Goal: Transaction & Acquisition: Purchase product/service

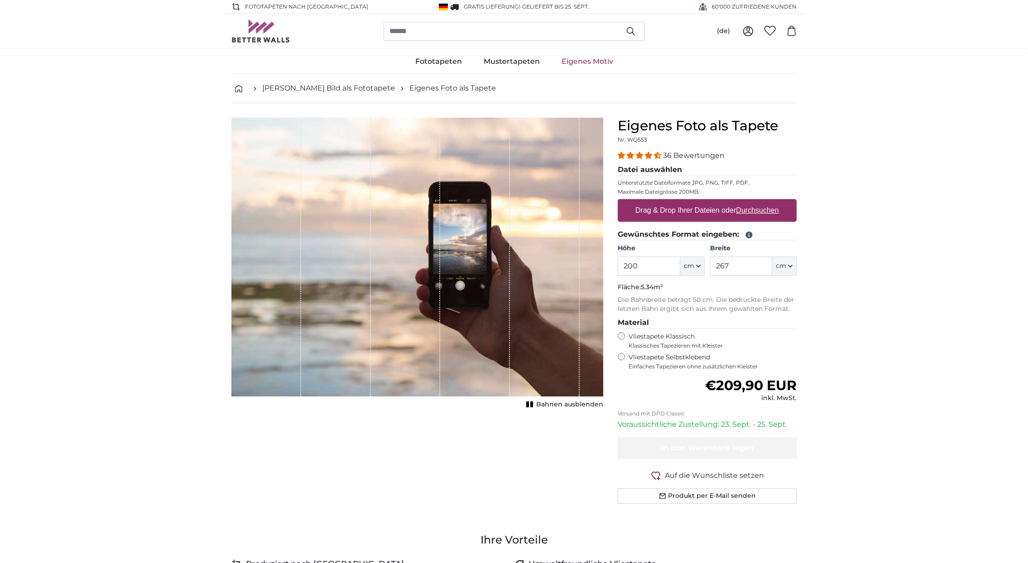
click at [672, 211] on label "Drag & Drop Ihrer Dateien oder Durchsuchen" at bounding box center [707, 210] width 151 height 18
click at [672, 202] on input "Drag & Drop Ihrer Dateien oder Durchsuchen" at bounding box center [707, 200] width 179 height 3
click at [638, 269] on input "200" at bounding box center [649, 266] width 62 height 19
drag, startPoint x: 640, startPoint y: 268, endPoint x: 606, endPoint y: 268, distance: 34.0
click at [606, 268] on product-detail "Abbrechen Bild zuschneiden Bahnen ausblenden Eigenes Foto als Tapete Nr. WQ553 …" at bounding box center [514, 314] width 580 height 422
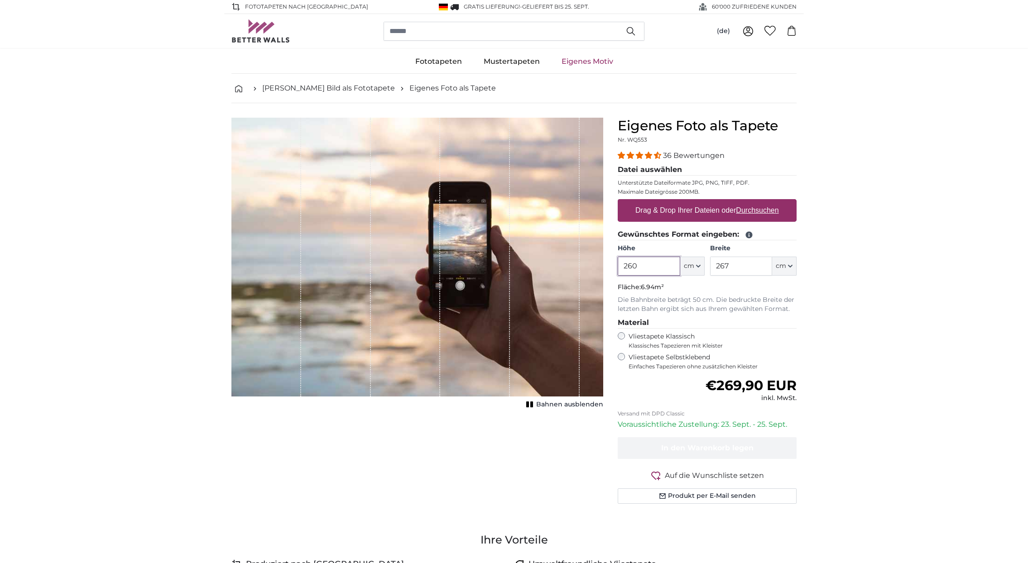
type input "260"
drag, startPoint x: 734, startPoint y: 269, endPoint x: 685, endPoint y: 265, distance: 49.5
click at [685, 265] on div "Höhe 260 ft cm Centimeter (cm) Inches (inch) Feet (ft. in.) Breite 267 ft cm Ce…" at bounding box center [707, 260] width 179 height 32
type input "408"
click at [799, 290] on div "Eigenes Foto als Tapete Nr. WQ553 36 Bewertungen Datei auswählen Unterstützte D…" at bounding box center [706, 322] width 193 height 408
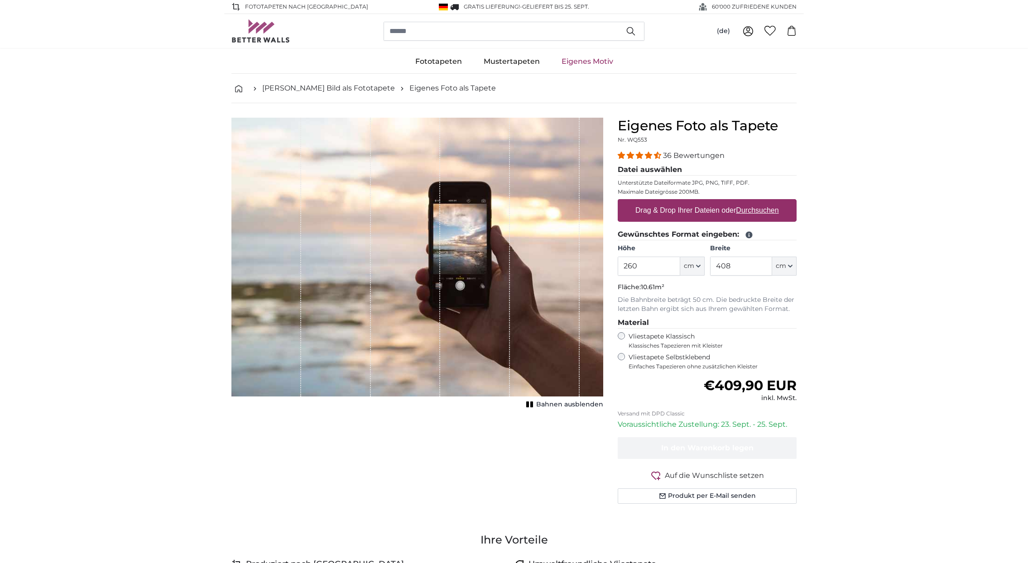
click at [735, 313] on p "Die Bahnbreite beträgt 50 cm. Die bedruckte Breite der letzten Bahn ergibt sich…" at bounding box center [707, 305] width 179 height 18
click at [764, 210] on u "Durchsuchen" at bounding box center [757, 210] width 43 height 8
click at [764, 202] on input "Drag & Drop Ihrer Dateien oder Durchsuchen" at bounding box center [707, 200] width 179 height 3
click at [749, 208] on u "Durchsuchen" at bounding box center [757, 210] width 43 height 8
click at [749, 202] on input "Drag & Drop Ihrer Dateien oder Durchsuchen" at bounding box center [707, 200] width 179 height 3
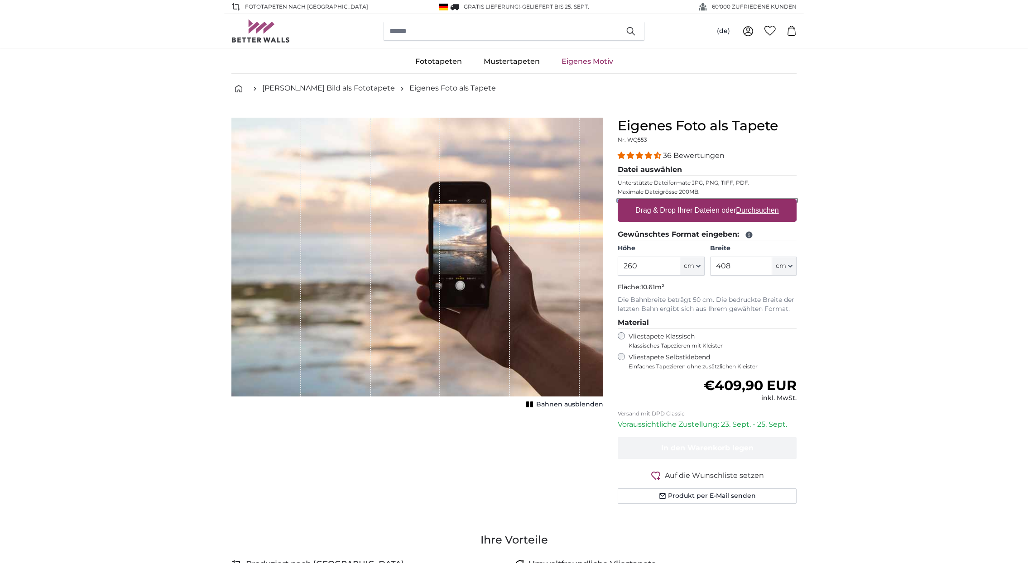
type input "**********"
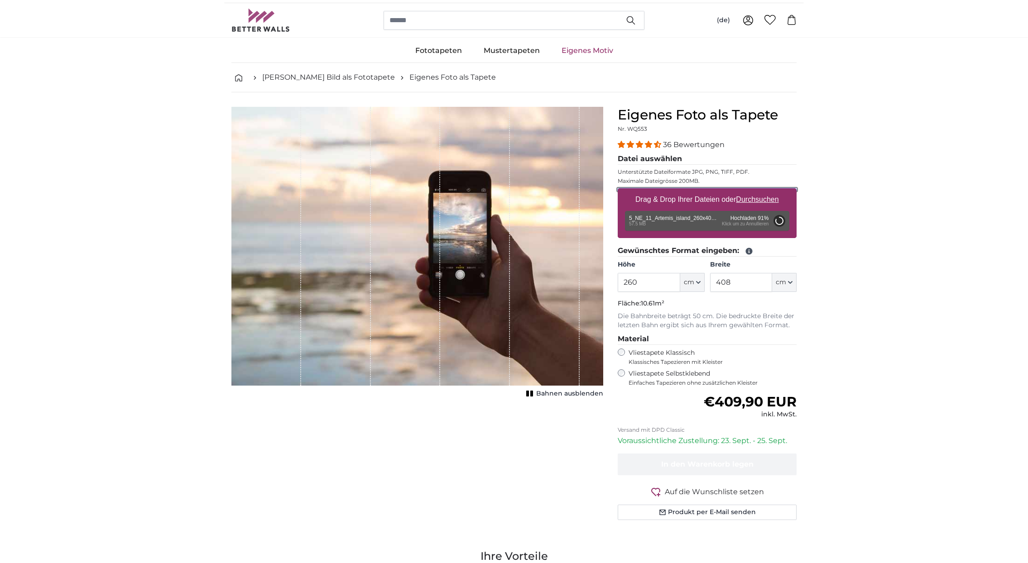
scroll to position [13, 0]
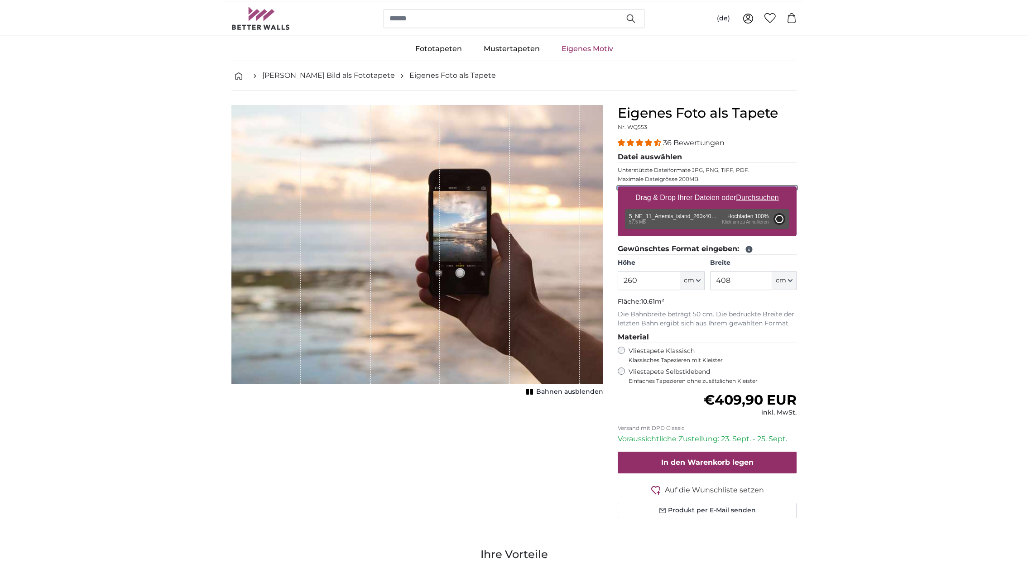
type input "200"
type input "314"
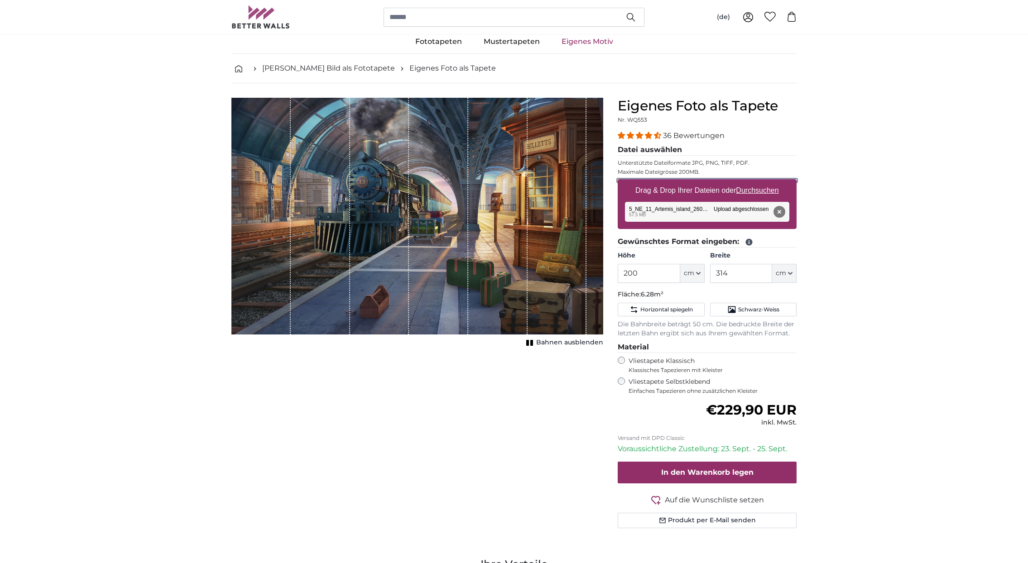
scroll to position [22, 0]
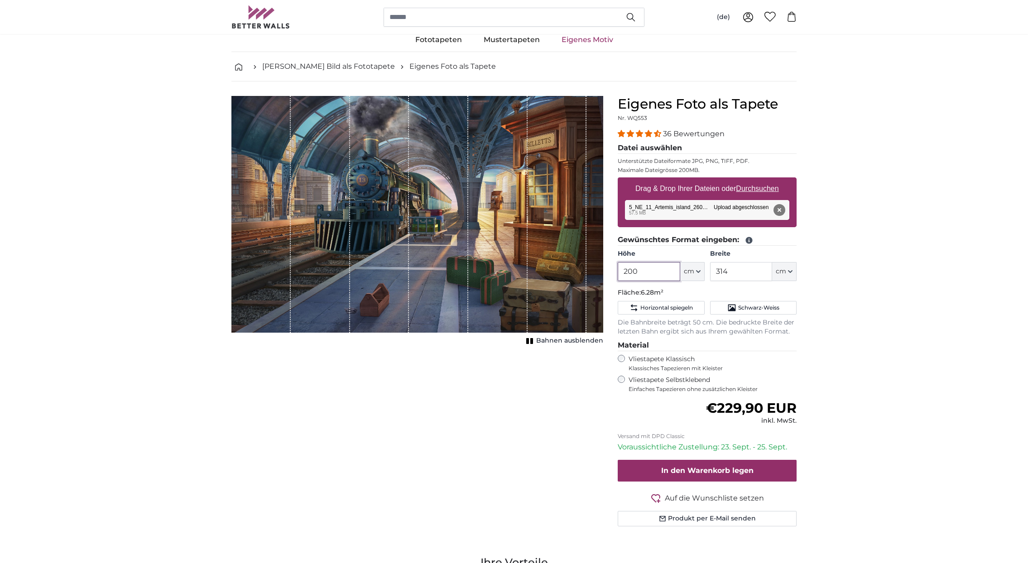
drag, startPoint x: 638, startPoint y: 275, endPoint x: 614, endPoint y: 275, distance: 24.5
click at [614, 275] on div "Eigenes Foto als Tapete Nr. WQ553 36 Bewertungen Datei auswählen Unterstützte D…" at bounding box center [706, 322] width 193 height 452
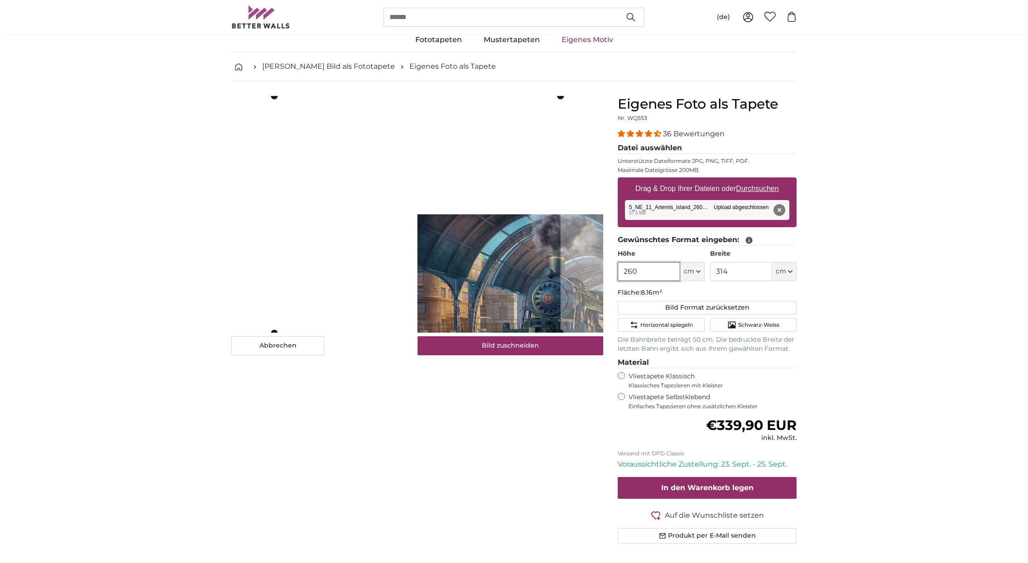
type input "260"
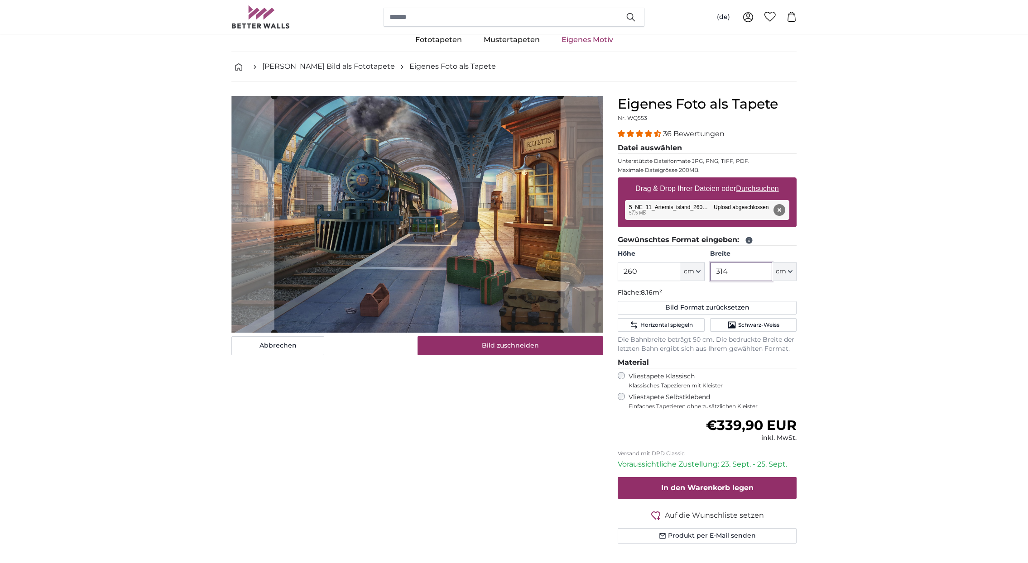
drag, startPoint x: 729, startPoint y: 273, endPoint x: 710, endPoint y: 272, distance: 19.9
click at [710, 272] on input "314" at bounding box center [741, 271] width 62 height 19
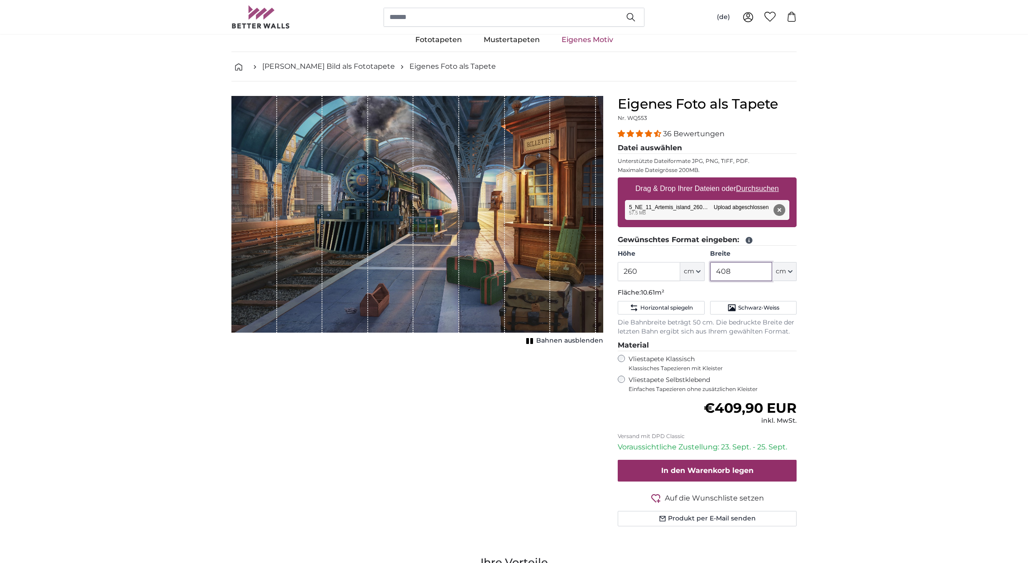
type input "408"
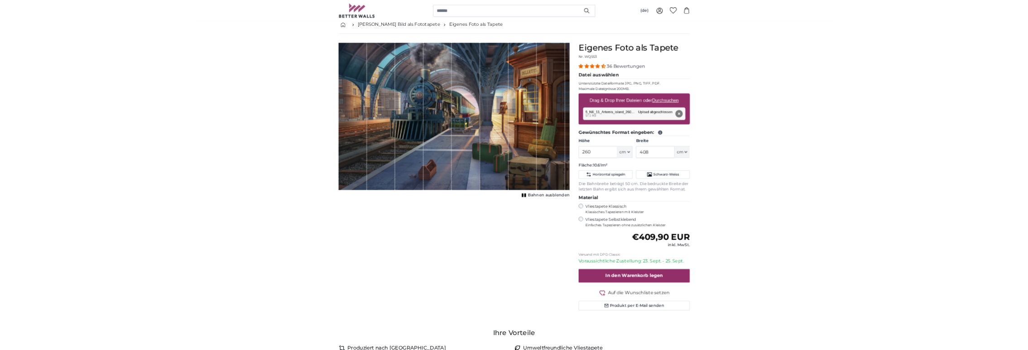
scroll to position [51, 0]
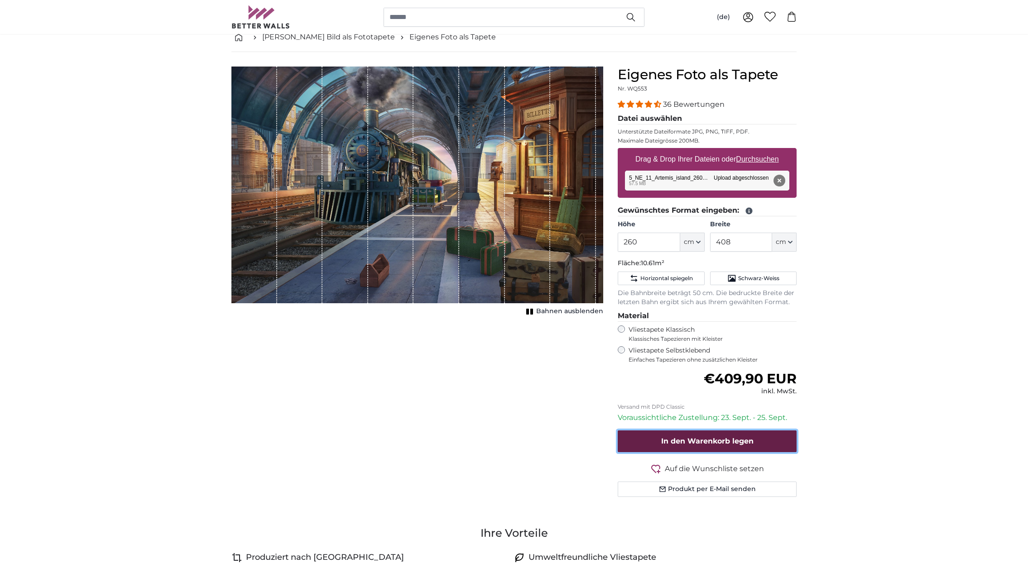
click at [701, 444] on span "In den Warenkorb legen" at bounding box center [707, 441] width 92 height 9
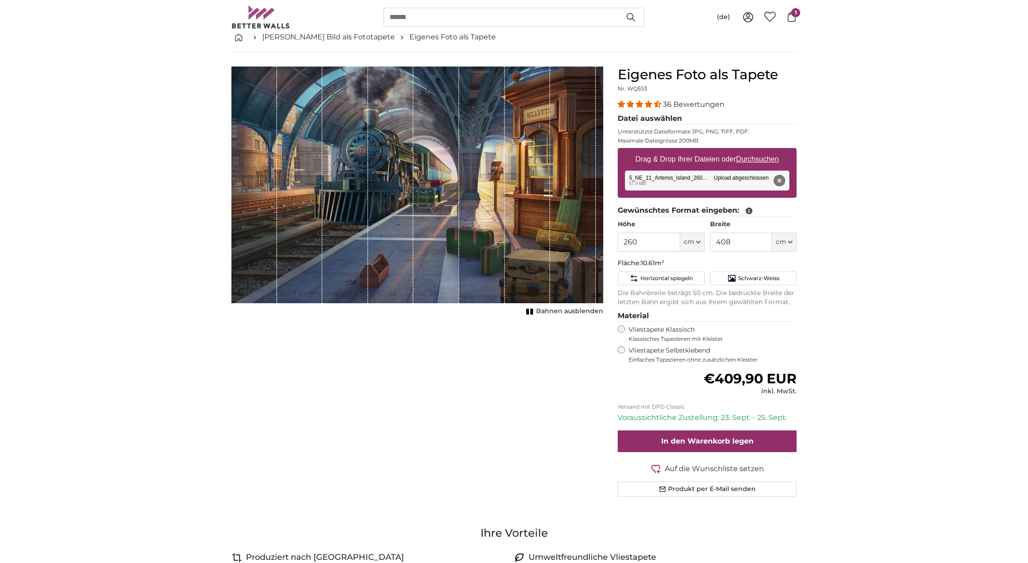
click at [781, 180] on button "Entfernen" at bounding box center [779, 181] width 12 height 12
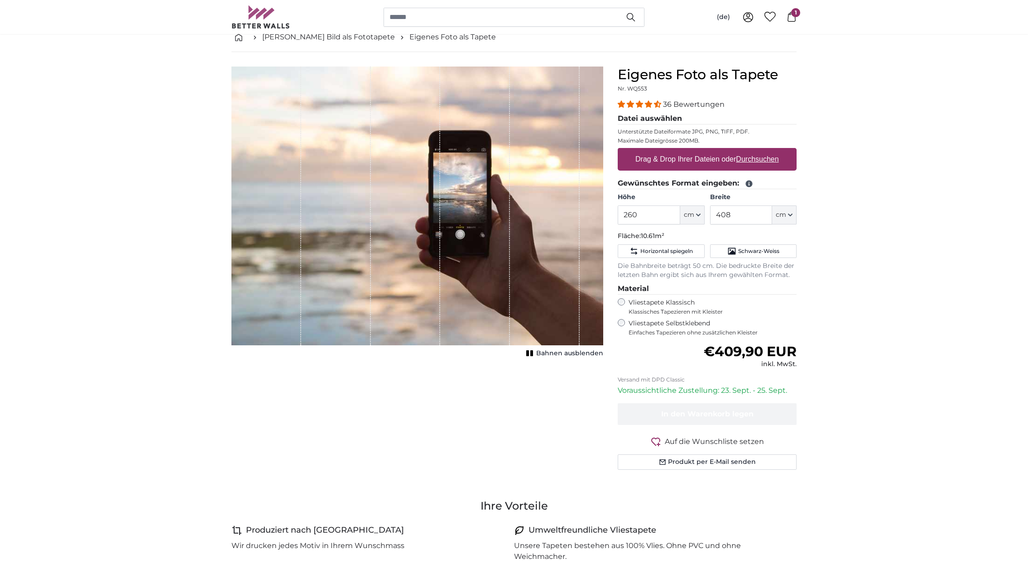
click at [760, 158] on u "Durchsuchen" at bounding box center [757, 159] width 43 height 8
click at [760, 151] on input "Drag & Drop Ihrer Dateien oder Durchsuchen" at bounding box center [707, 149] width 179 height 3
type input "**********"
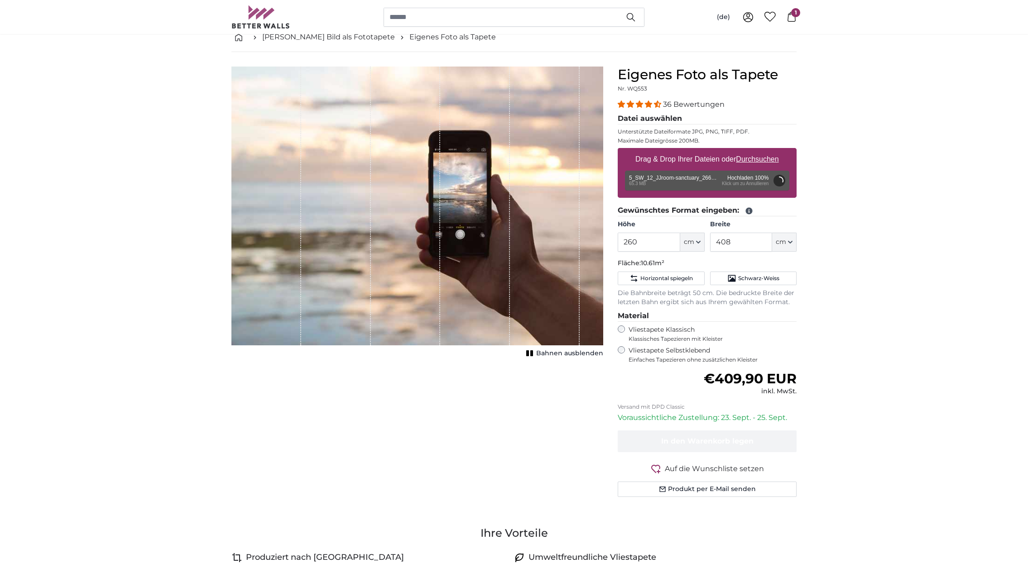
type input "200"
type input "300"
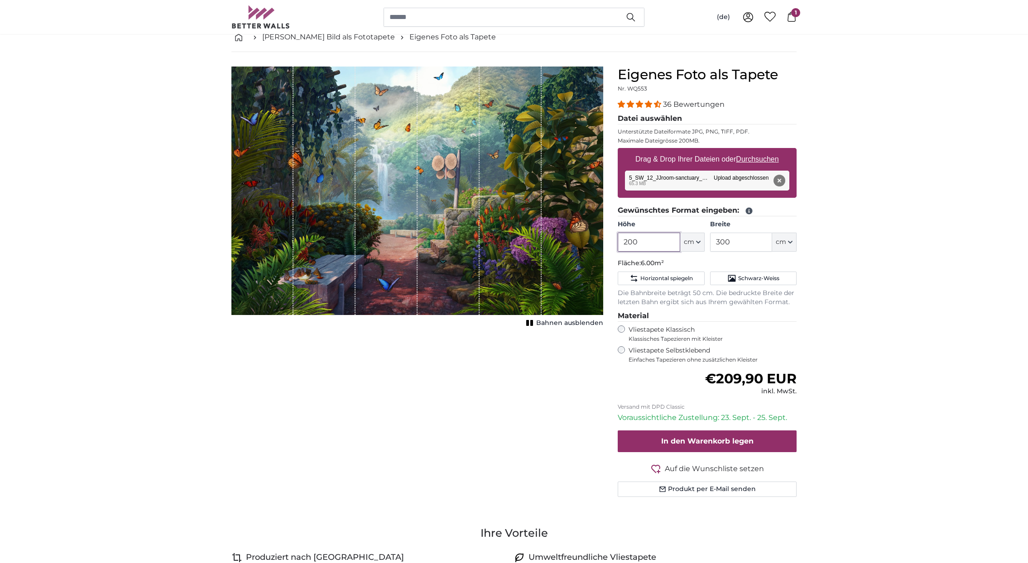
click at [657, 247] on input "200" at bounding box center [649, 242] width 62 height 19
type input "266"
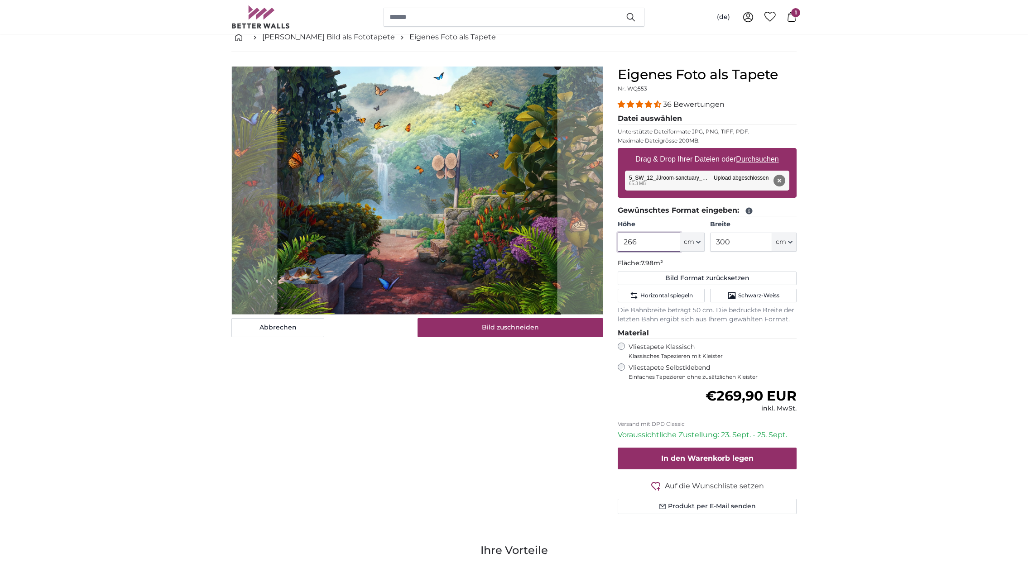
type input "266"
drag, startPoint x: 729, startPoint y: 245, endPoint x: 697, endPoint y: 243, distance: 31.7
click at [698, 243] on div "Höhe 266 ft cm Centimeter (cm) Inches (inch) Feet (ft. in.) Breite 300 ft cm Ce…" at bounding box center [707, 236] width 179 height 32
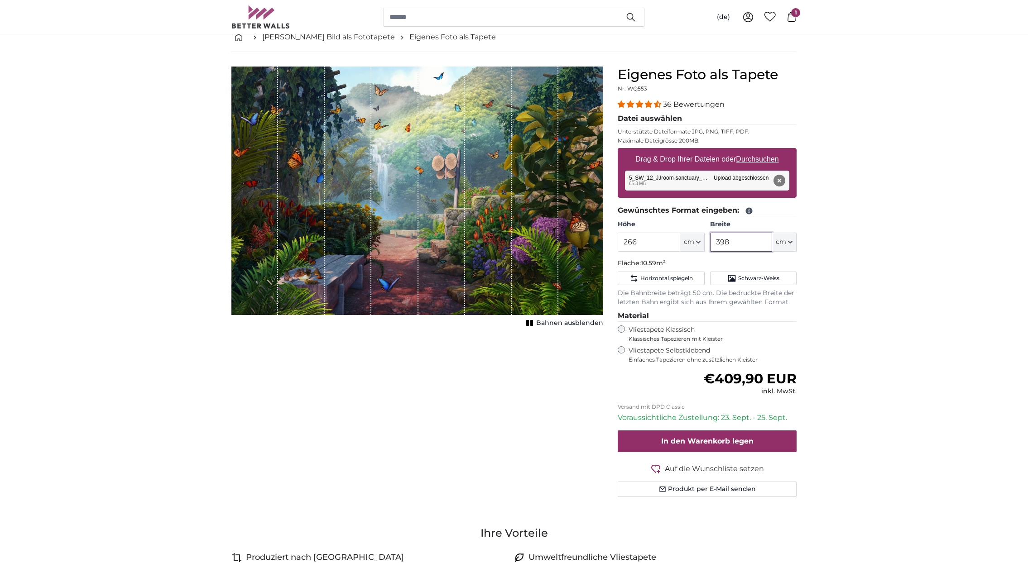
type input "398"
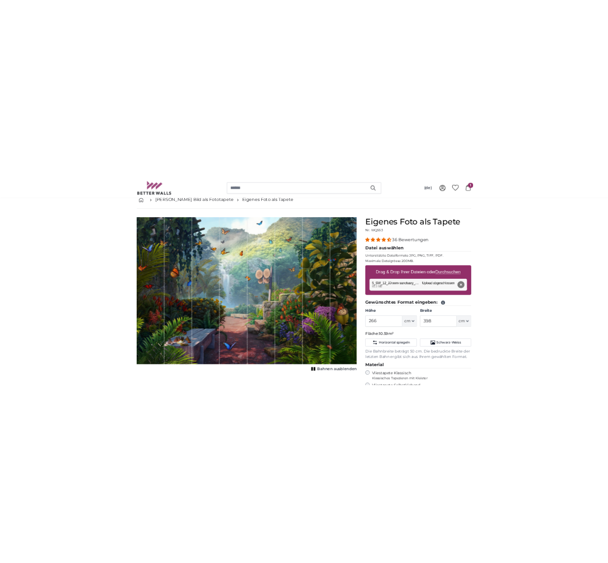
scroll to position [52, 0]
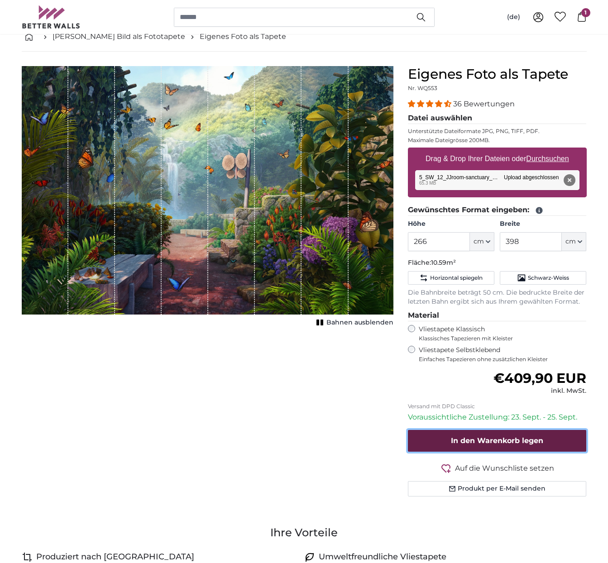
click at [496, 438] on span "In den Warenkorb legen" at bounding box center [497, 440] width 92 height 9
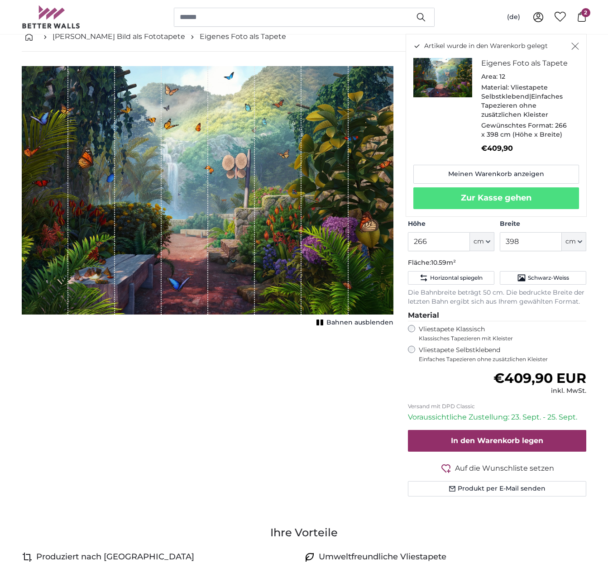
click at [590, 303] on div "Eigenes Foto als Tapete Nr. WQ553 36 Bewertungen Datei auswählen Unterstützte D…" at bounding box center [497, 292] width 193 height 452
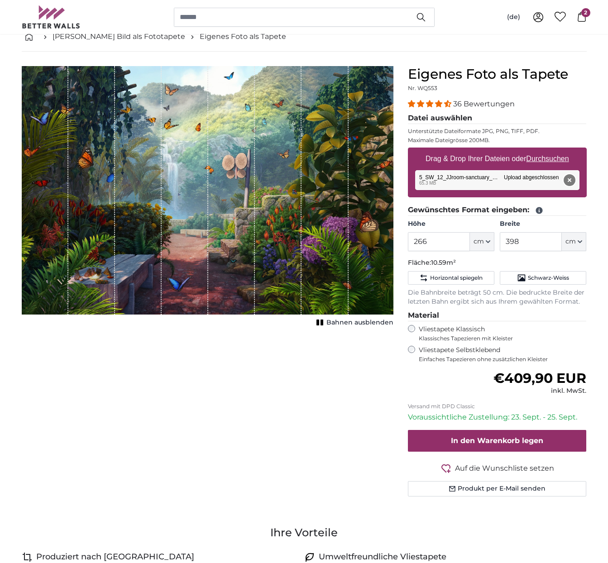
click at [571, 175] on button "Entfernen" at bounding box center [569, 180] width 12 height 12
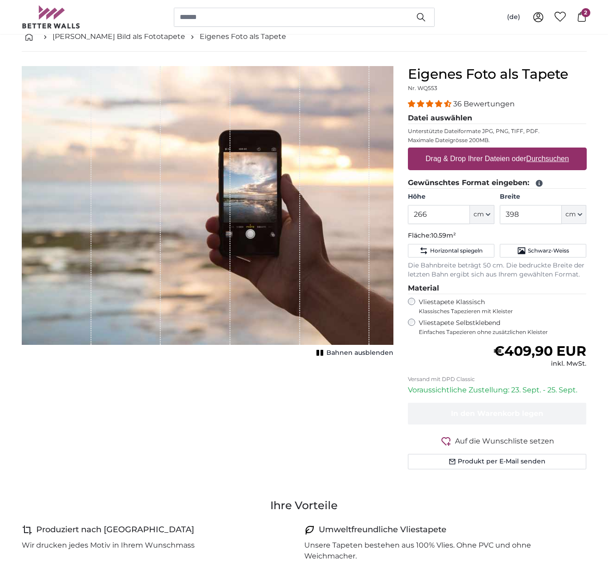
click at [542, 158] on u "Durchsuchen" at bounding box center [547, 159] width 43 height 8
click at [542, 150] on input "Drag & Drop Ihrer Dateien oder Durchsuchen" at bounding box center [497, 149] width 179 height 3
type input "**********"
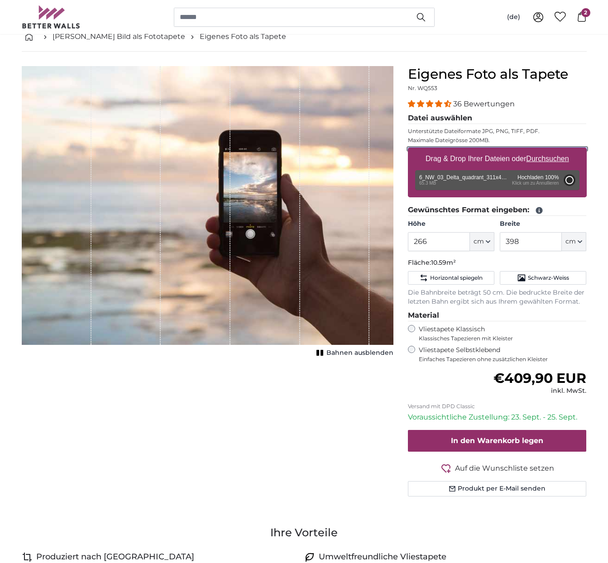
type input "300"
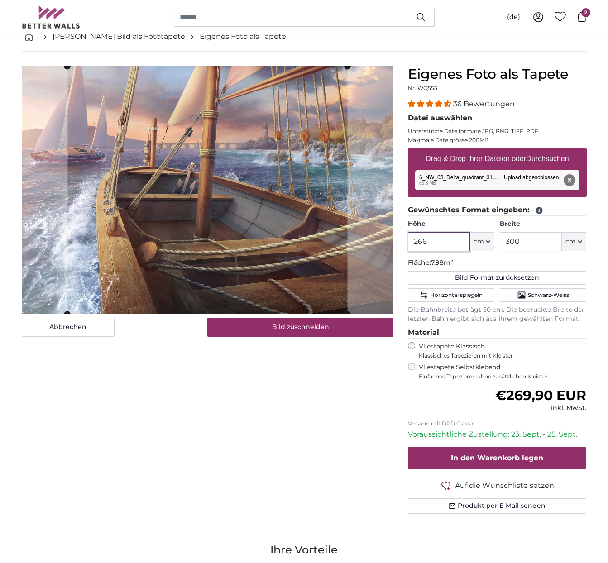
drag, startPoint x: 438, startPoint y: 242, endPoint x: 386, endPoint y: 242, distance: 52.5
click at [386, 242] on product-detail "Abbrechen Bild zuschneiden Bahnen ausblenden Eigenes Foto als Tapete Nr. WQ553 …" at bounding box center [304, 294] width 580 height 484
drag, startPoint x: 446, startPoint y: 244, endPoint x: 386, endPoint y: 243, distance: 59.3
click at [386, 243] on product-detail "Abbrechen Bild zuschneiden Bahnen ausblenden Eigenes Foto als Tapete Nr. WQ553 …" at bounding box center [304, 294] width 580 height 484
type input "2"
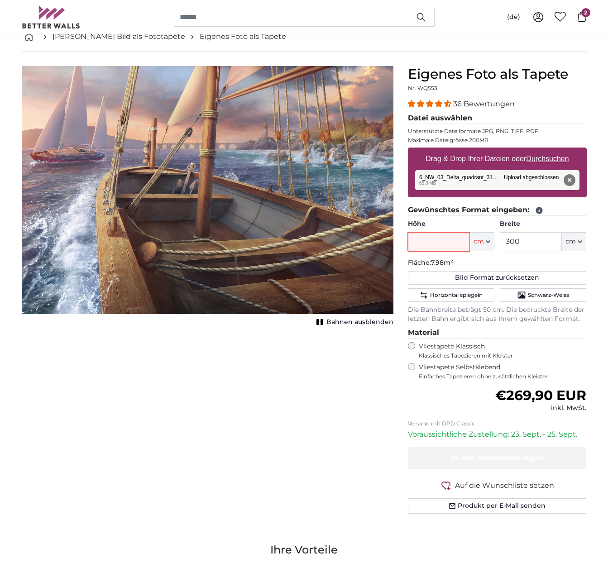
type input "2"
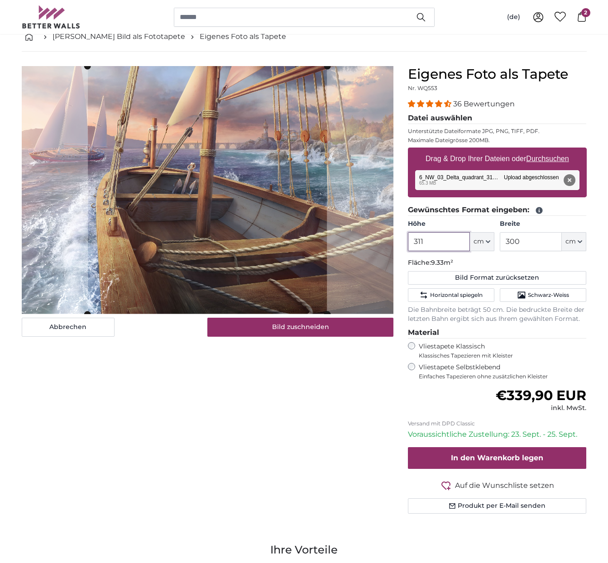
type input "311"
click at [535, 241] on input "300" at bounding box center [531, 241] width 62 height 19
click at [489, 240] on div "Höhe 311 ft cm Centimeter (cm) Inches (inch) Feet (ft. in.) Breite 300 ft cm Ce…" at bounding box center [497, 236] width 179 height 32
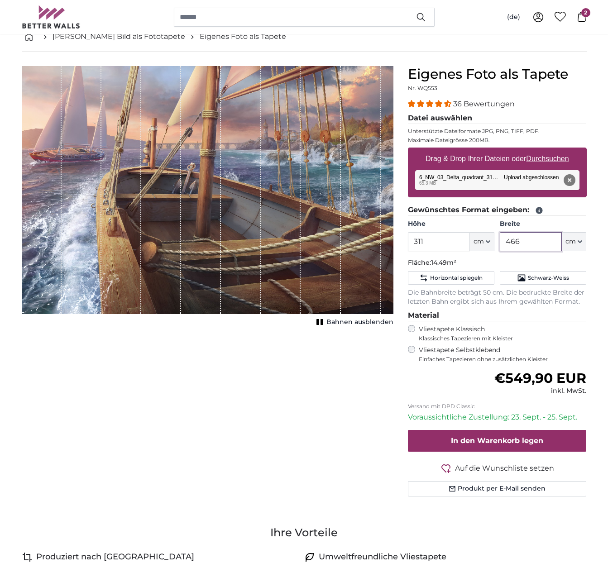
type input "466"
click at [436, 397] on form "36 Bewertungen Datei auswählen Unterstützte Dateiformate JPG, PNG, TIFF, PDF. M…" at bounding box center [497, 298] width 179 height 398
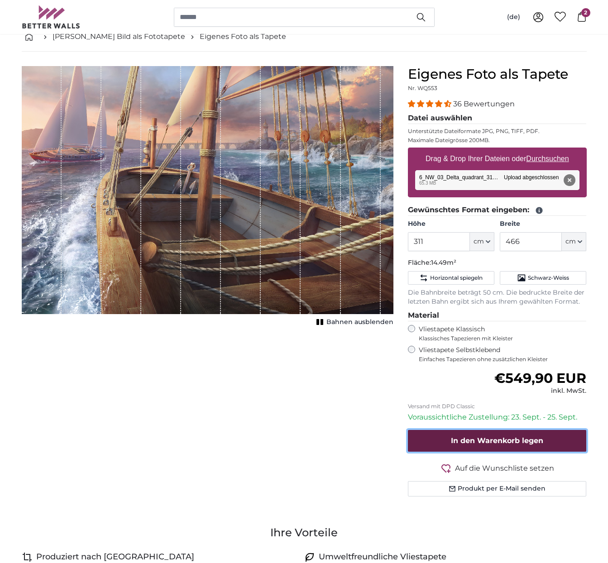
click at [484, 445] on span "In den Warenkorb legen" at bounding box center [497, 440] width 92 height 9
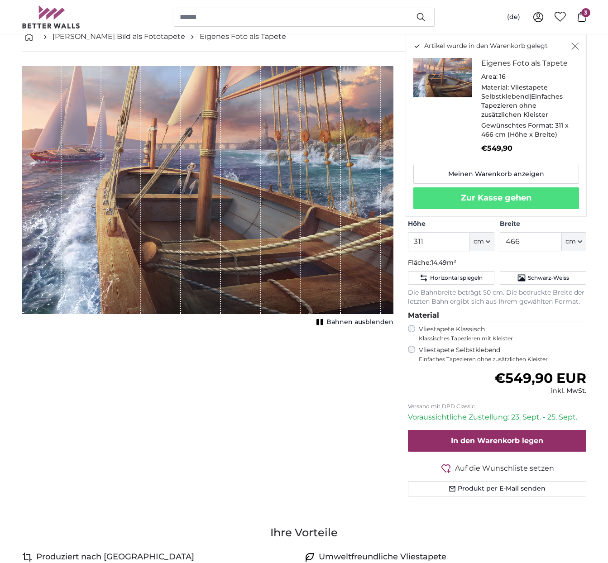
click at [422, 392] on div "Normaler Preis €549,90 EUR inkl. MwSt." at bounding box center [497, 382] width 179 height 25
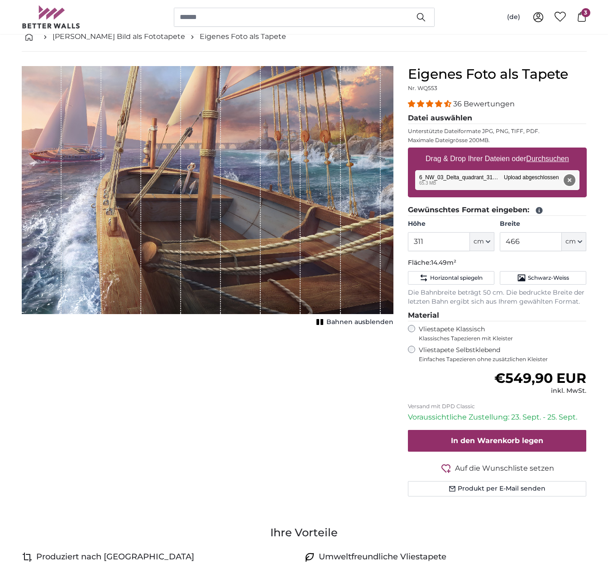
click at [568, 179] on button "Entfernen" at bounding box center [569, 180] width 12 height 12
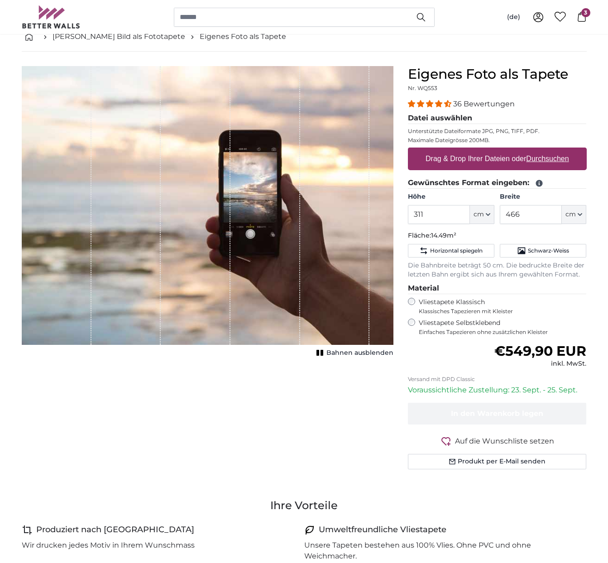
click at [547, 160] on u "Durchsuchen" at bounding box center [547, 159] width 43 height 8
click at [547, 150] on input "Drag & Drop Ihrer Dateien oder Durchsuchen" at bounding box center [497, 149] width 179 height 3
type input "**********"
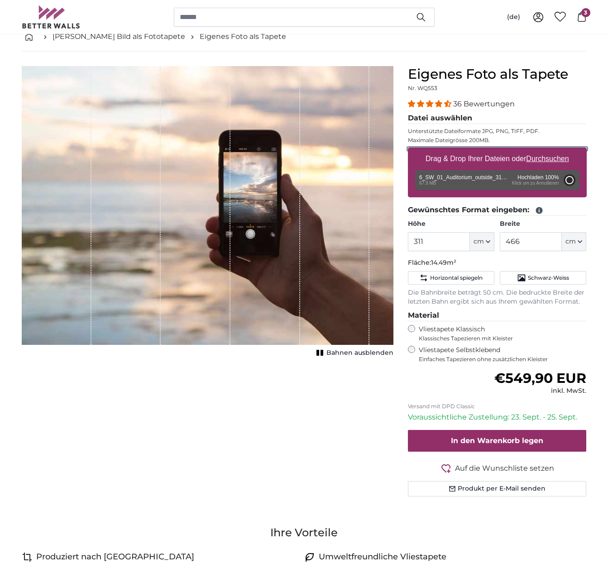
type input "200"
type input "328"
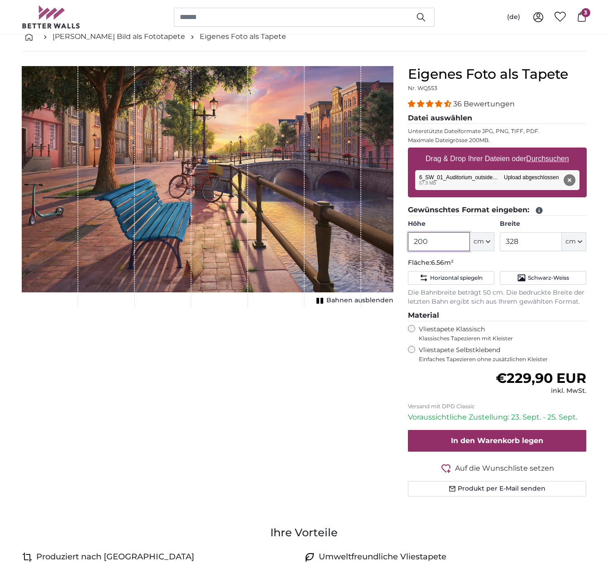
drag, startPoint x: 430, startPoint y: 243, endPoint x: 388, endPoint y: 242, distance: 41.7
click at [388, 242] on product-detail "Abbrechen Bild zuschneiden Bahnen ausblenden Eigenes Foto als Tapete Nr. WQ553 …" at bounding box center [304, 285] width 580 height 467
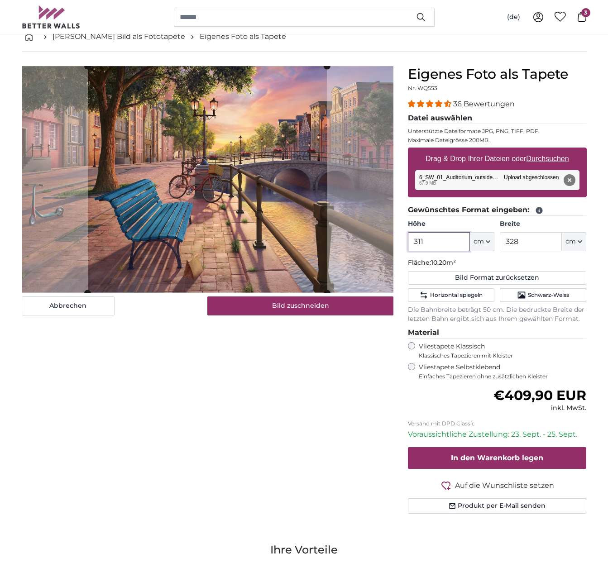
type input "311"
drag, startPoint x: 523, startPoint y: 241, endPoint x: 493, endPoint y: 241, distance: 30.3
click at [493, 241] on div "Höhe 311 ft cm Centimeter (cm) Inches (inch) Feet (ft. in.) Breite 328 ft cm Ce…" at bounding box center [497, 236] width 179 height 32
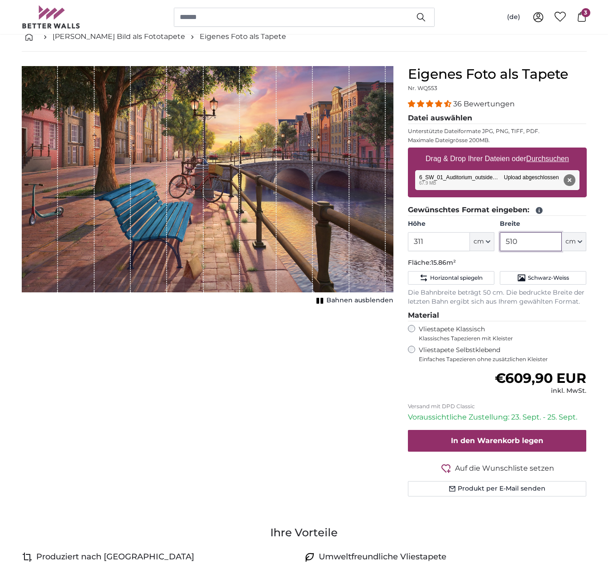
type input "510"
click at [502, 259] on p "Fläche: 15.86m²" at bounding box center [497, 263] width 179 height 9
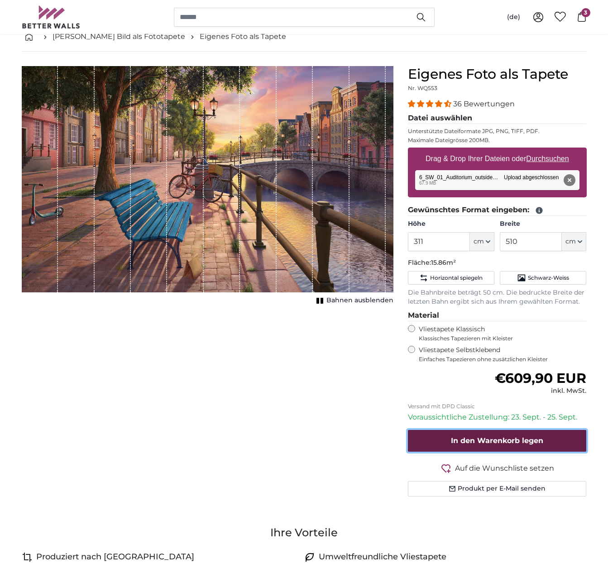
click at [489, 442] on span "In den Warenkorb legen" at bounding box center [497, 440] width 92 height 9
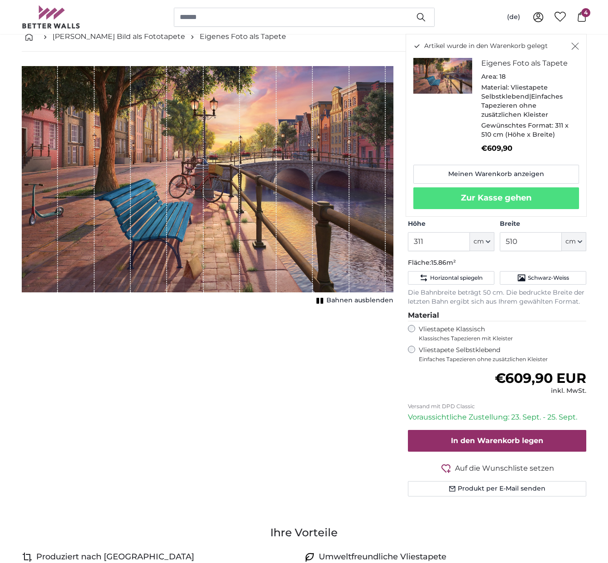
click at [575, 352] on label "Vliestapete Selbstklebend Einfaches Tapezieren ohne zusätzlichen Kleister" at bounding box center [503, 354] width 168 height 17
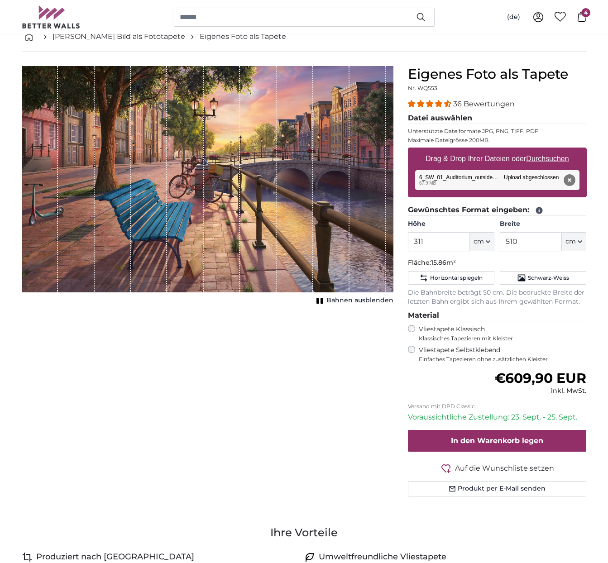
click at [571, 182] on button "Entfernen" at bounding box center [569, 180] width 12 height 12
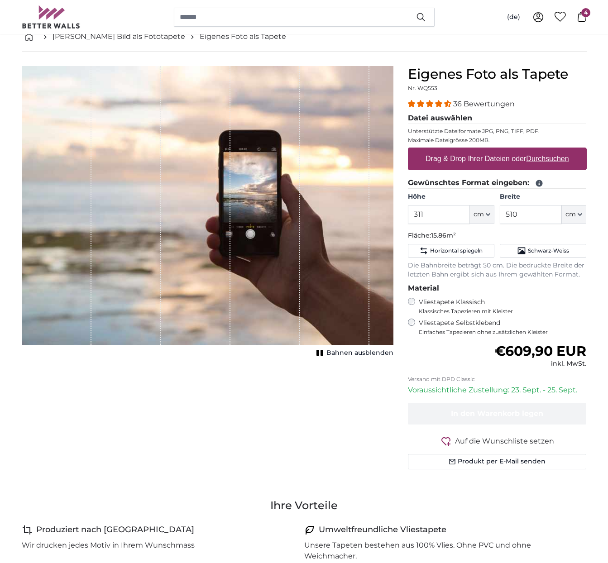
click at [537, 159] on u "Durchsuchen" at bounding box center [547, 159] width 43 height 8
click at [537, 150] on input "Drag & Drop Ihrer Dateien oder Durchsuchen" at bounding box center [497, 149] width 179 height 3
type input "**********"
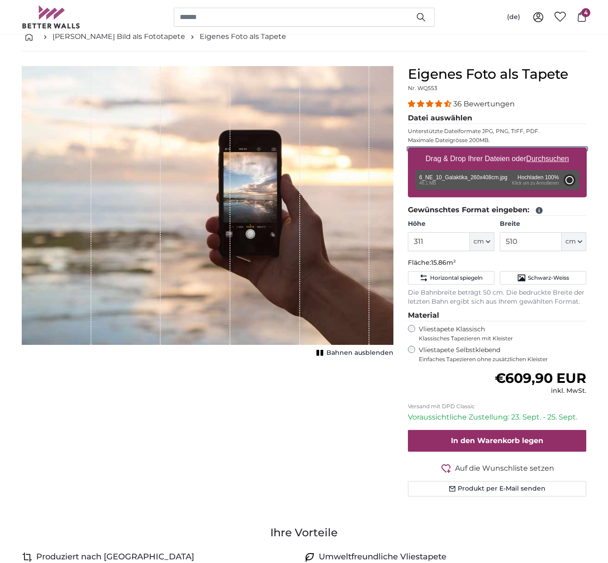
type input "200"
type input "314"
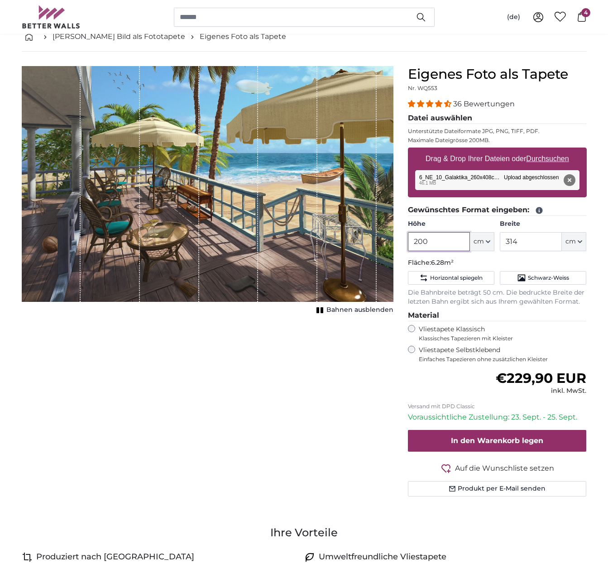
drag, startPoint x: 440, startPoint y: 241, endPoint x: 410, endPoint y: 241, distance: 29.9
click at [410, 241] on input "200" at bounding box center [439, 241] width 62 height 19
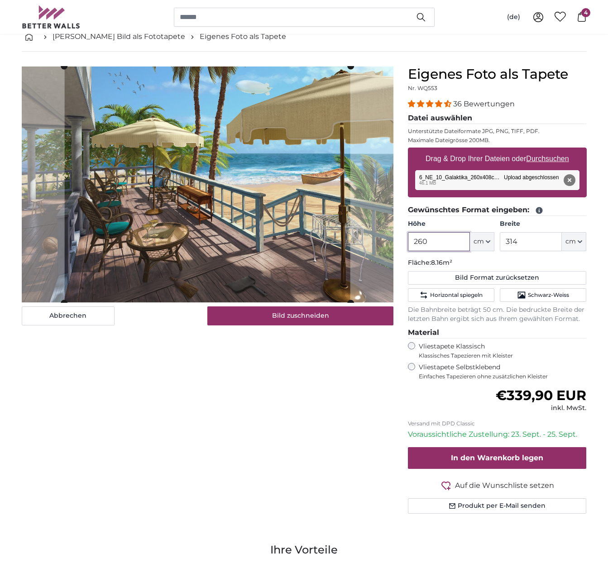
type input "260"
drag, startPoint x: 527, startPoint y: 241, endPoint x: 497, endPoint y: 240, distance: 29.9
click at [497, 240] on div "Höhe 260 ft cm Centimeter (cm) Inches (inch) Feet (ft. in.) Breite 314 ft cm Ce…" at bounding box center [497, 236] width 179 height 32
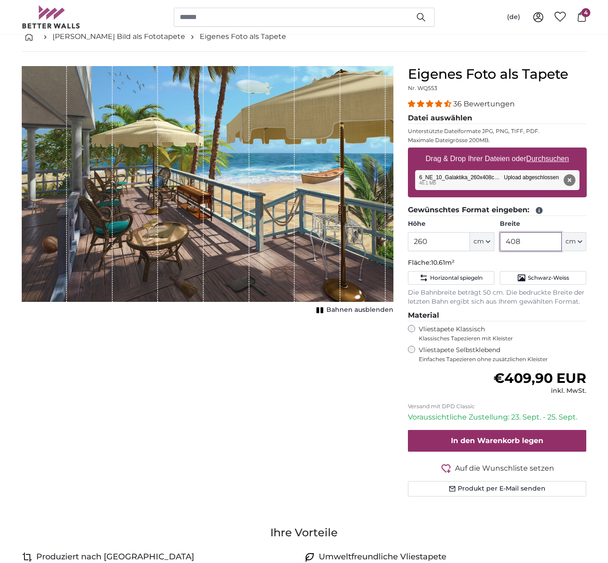
type input "408"
click at [505, 335] on span "Klassisches Tapezieren mit Kleister" at bounding box center [499, 338] width 160 height 7
click at [460, 348] on label "Vliestapete Selbstklebend Einfaches Tapezieren ohne zusätzlichen Kleister" at bounding box center [503, 354] width 168 height 17
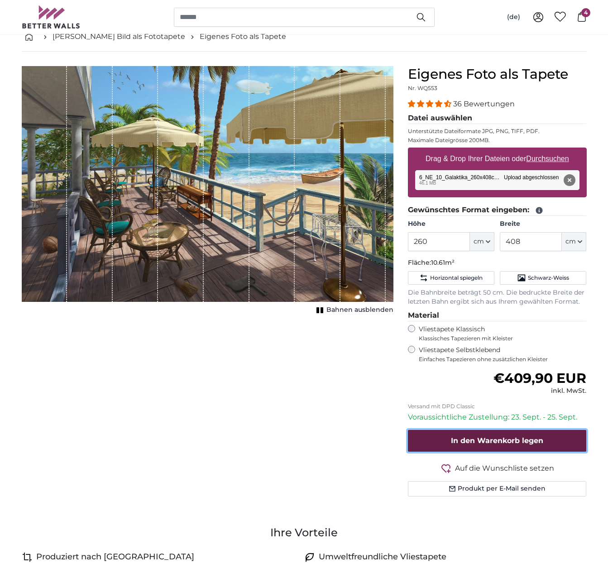
click at [489, 445] on span "In den Warenkorb legen" at bounding box center [497, 440] width 92 height 9
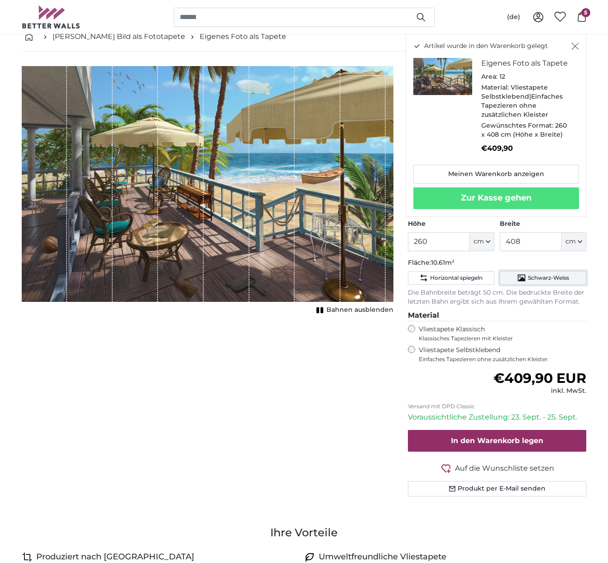
click at [581, 281] on button "Schwarz-Weiss" at bounding box center [543, 278] width 86 height 14
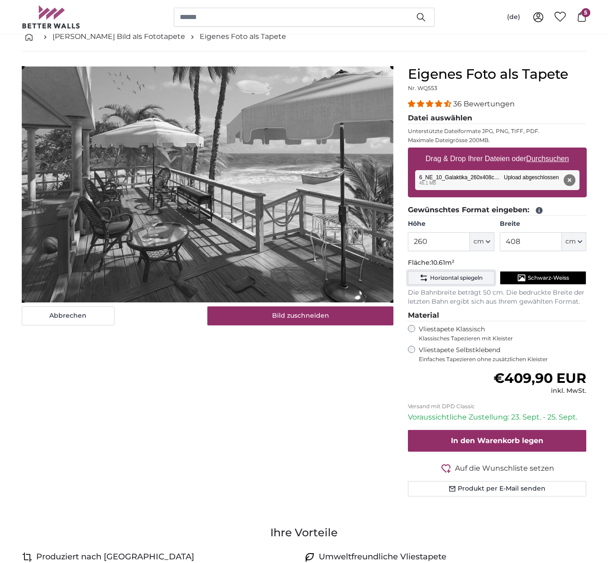
click at [458, 276] on span "Horizontal spiegeln" at bounding box center [456, 277] width 53 height 7
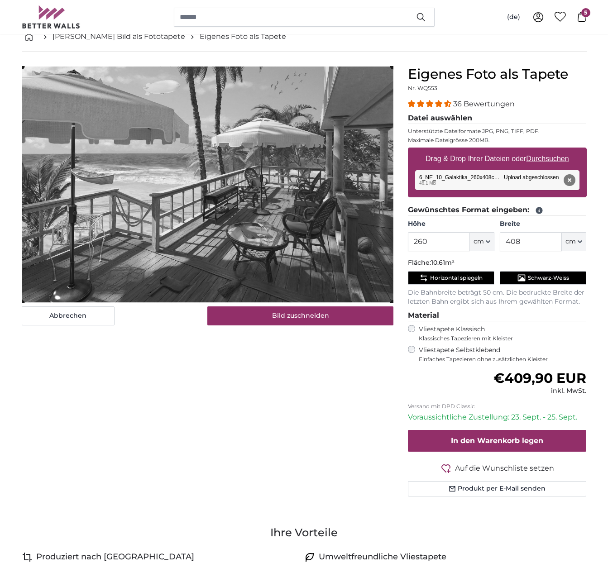
click at [525, 285] on fieldset "Gewünschtes Format eingeben: Höhe 260 ft cm Centimeter (cm) Inches (inch) Feet …" at bounding box center [497, 256] width 179 height 102
click at [523, 276] on icon "Schwarz-Weiss" at bounding box center [521, 277] width 9 height 9
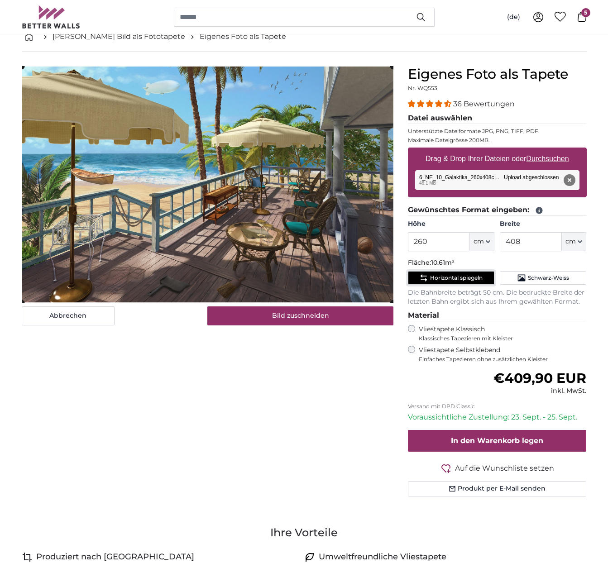
click at [465, 277] on span "Horizontal spiegeln" at bounding box center [456, 277] width 53 height 7
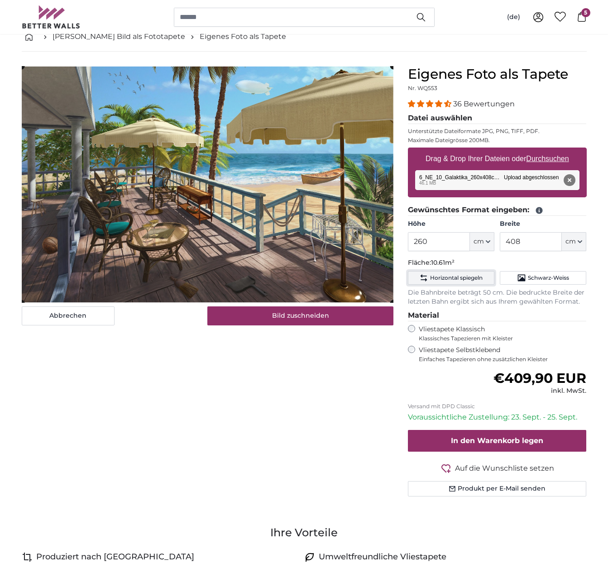
click at [465, 277] on span "Horizontal spiegeln" at bounding box center [456, 277] width 53 height 7
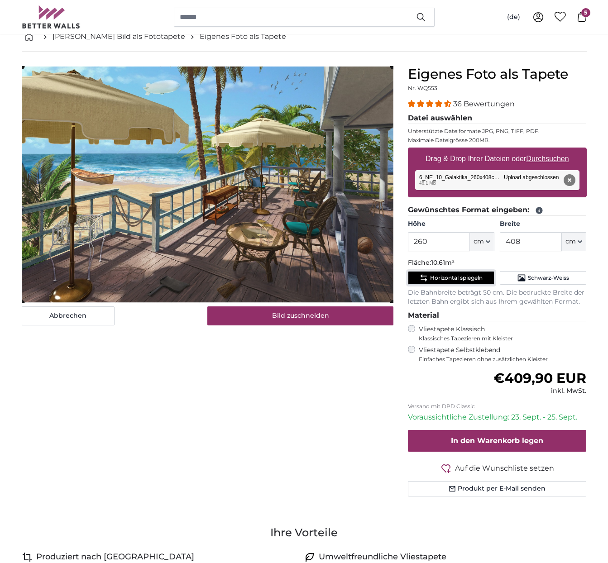
click at [465, 277] on span "Horizontal spiegeln" at bounding box center [456, 277] width 53 height 7
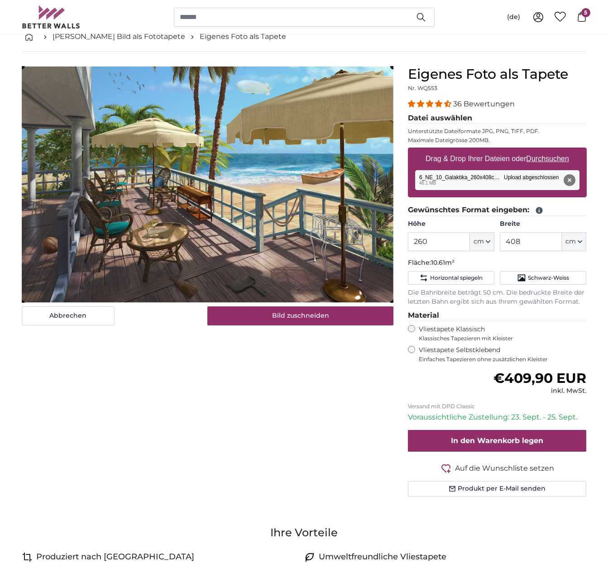
click at [578, 328] on label "Vliestapete Klassisch Klassisches Tapezieren mit Kleister" at bounding box center [499, 333] width 160 height 17
click at [569, 180] on button "Entfernen" at bounding box center [569, 180] width 12 height 12
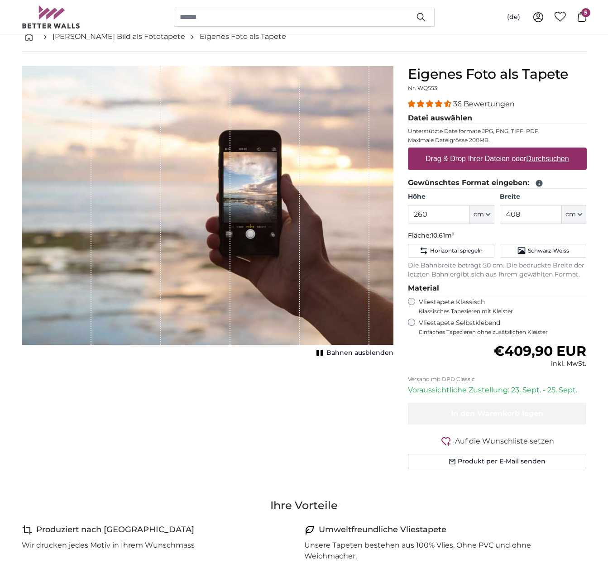
click at [548, 161] on u "Durchsuchen" at bounding box center [547, 159] width 43 height 8
click at [548, 150] on input "Drag & Drop Ihrer Dateien oder Durchsuchen" at bounding box center [497, 149] width 179 height 3
type input "**********"
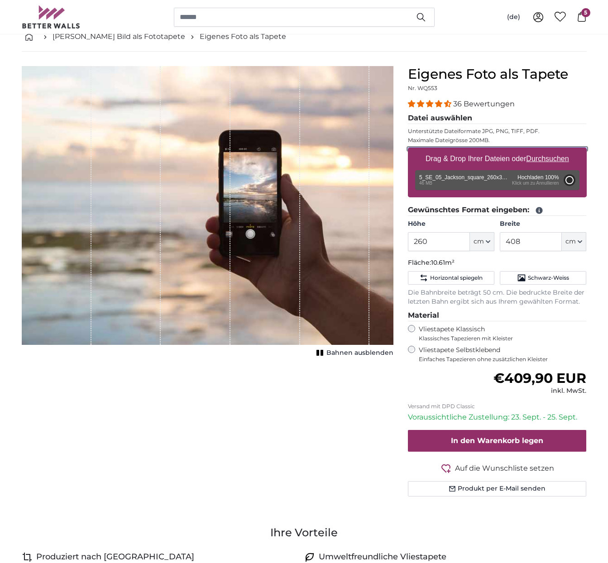
type input "200"
type input "288"
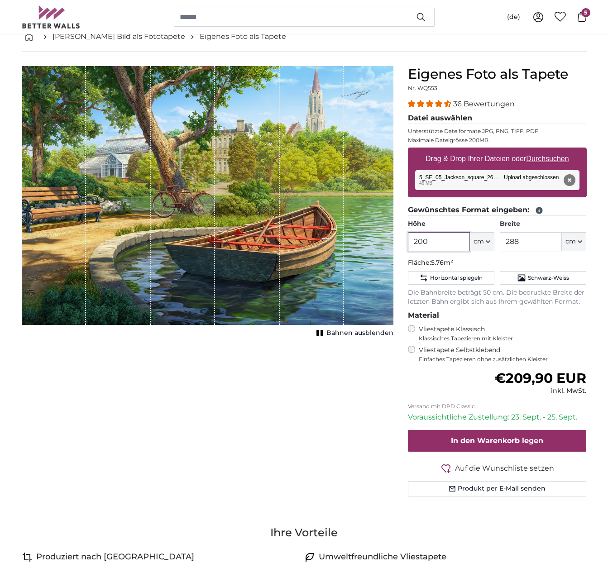
drag, startPoint x: 438, startPoint y: 242, endPoint x: 374, endPoint y: 241, distance: 64.3
click at [374, 241] on product-detail "Abbrechen Bild zuschneiden Bahnen ausblenden Eigenes Foto als Tapete Nr. WQ553 …" at bounding box center [304, 285] width 580 height 467
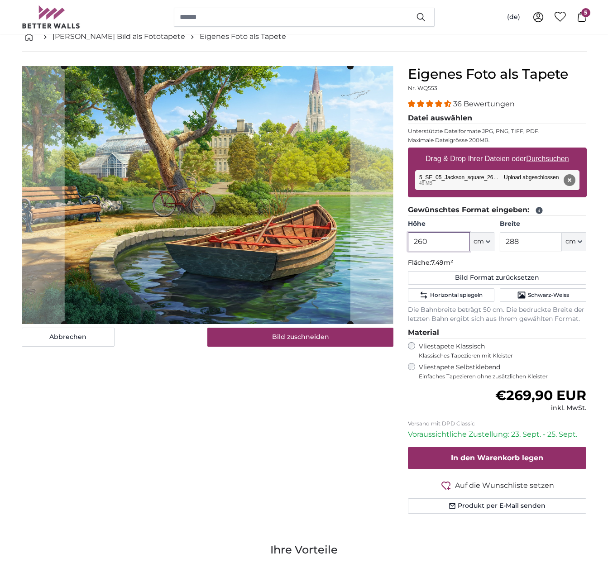
type input "260"
click at [528, 242] on input "288" at bounding box center [531, 241] width 62 height 19
drag, startPoint x: 531, startPoint y: 242, endPoint x: 479, endPoint y: 241, distance: 52.1
click at [479, 241] on div "Höhe 260 ft cm Centimeter (cm) Inches (inch) Feet (ft. in.) Breite 288 ft cm Ce…" at bounding box center [497, 236] width 179 height 32
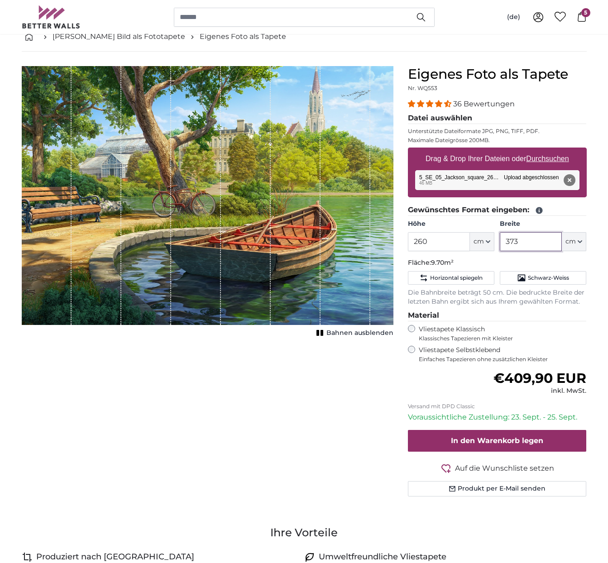
type input "373"
click at [465, 408] on p "Versand mit DPD Classic" at bounding box center [497, 406] width 179 height 7
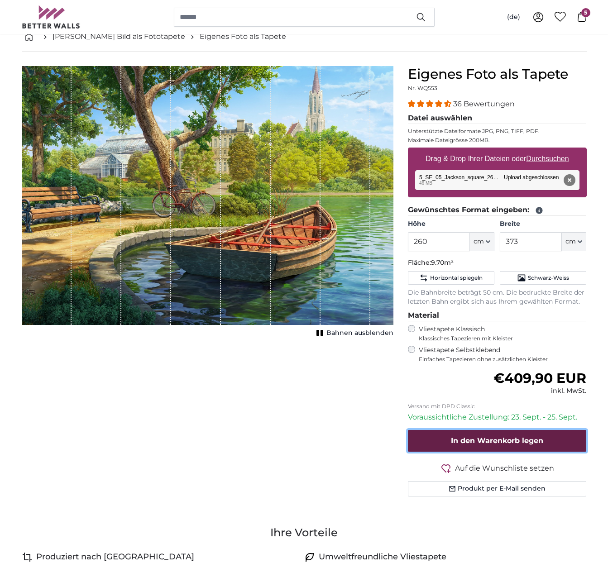
click at [495, 439] on span "In den Warenkorb legen" at bounding box center [497, 440] width 92 height 9
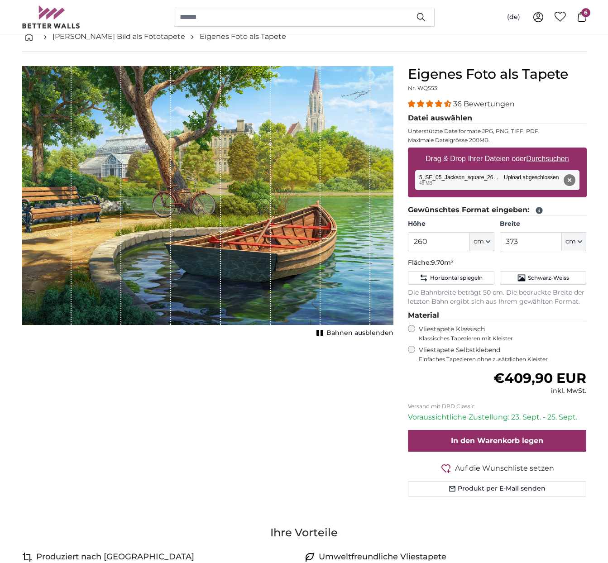
click at [569, 182] on button "Entfernen" at bounding box center [569, 180] width 12 height 12
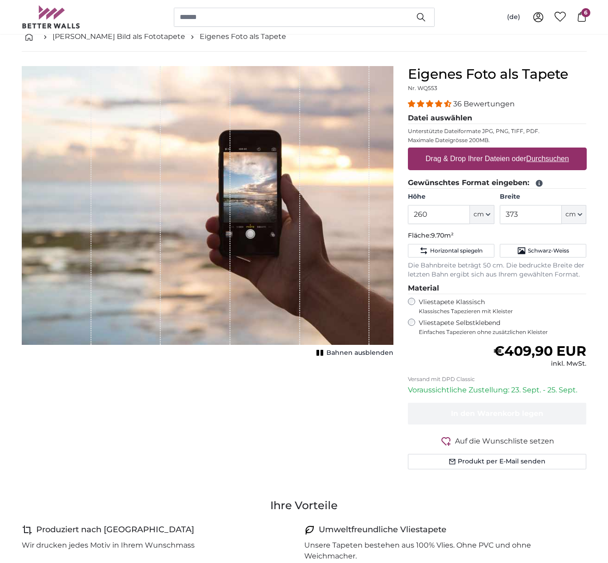
click at [546, 162] on u "Durchsuchen" at bounding box center [547, 159] width 43 height 8
click at [546, 150] on input "Drag & Drop Ihrer Dateien oder Durchsuchen" at bounding box center [497, 149] width 179 height 3
type input "**********"
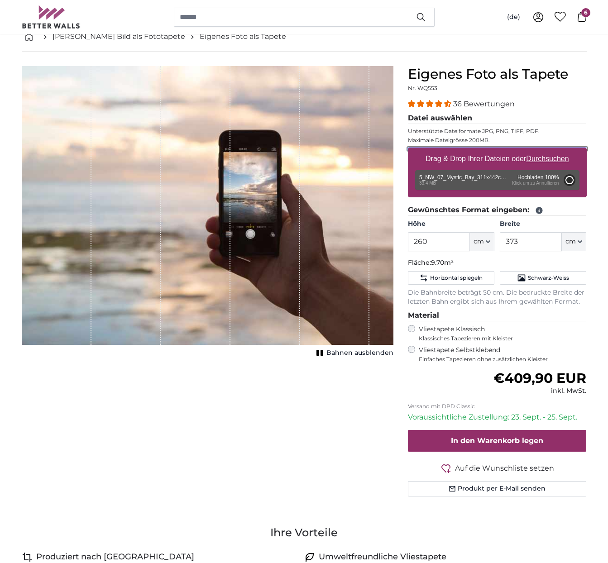
type input "200"
type input "284"
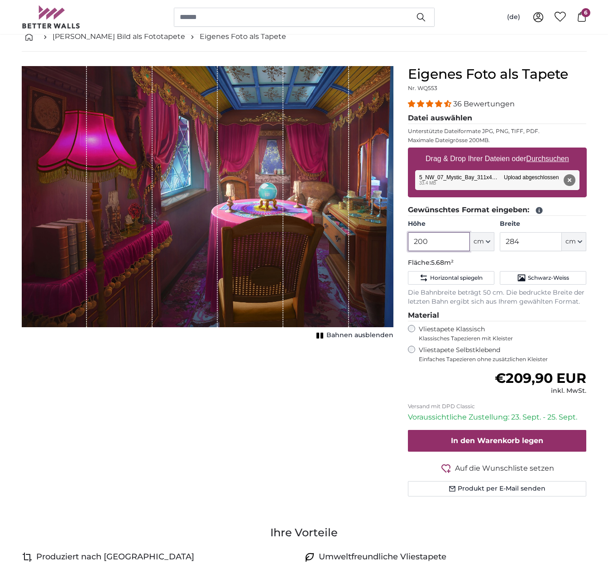
drag, startPoint x: 438, startPoint y: 243, endPoint x: 399, endPoint y: 243, distance: 39.4
click at [399, 243] on product-detail "Abbrechen Bild zuschneiden Bahnen ausblenden Eigenes Foto als Tapete Nr. WQ553 …" at bounding box center [304, 285] width 580 height 467
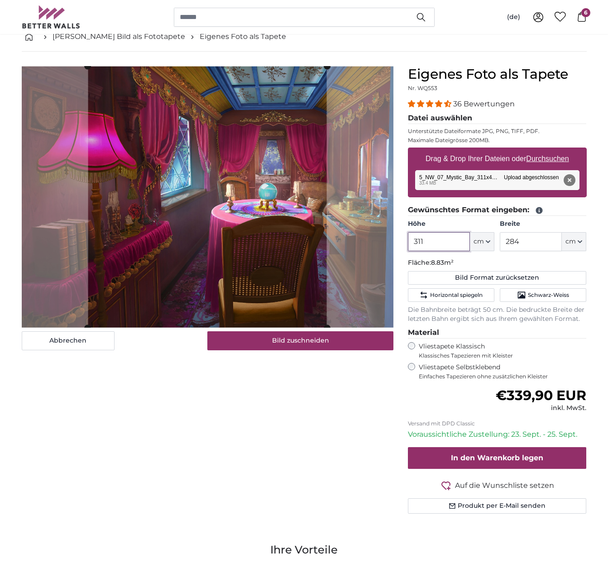
type input "311"
click at [533, 240] on input "284" at bounding box center [531, 241] width 62 height 19
drag, startPoint x: 535, startPoint y: 242, endPoint x: 496, endPoint y: 241, distance: 38.9
click at [496, 241] on div "Höhe 311 ft cm Centimeter (cm) Inches (inch) Feet (ft. in.) Breite 284 ft cm Ce…" at bounding box center [497, 236] width 179 height 32
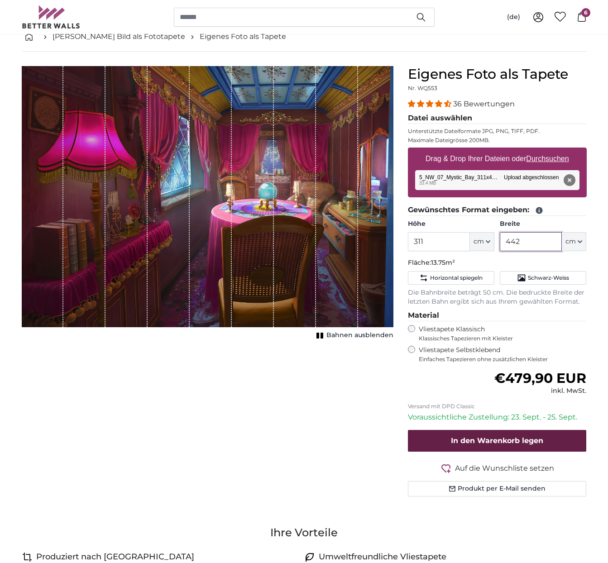
type input "442"
click at [499, 442] on span "In den Warenkorb legen" at bounding box center [497, 440] width 92 height 9
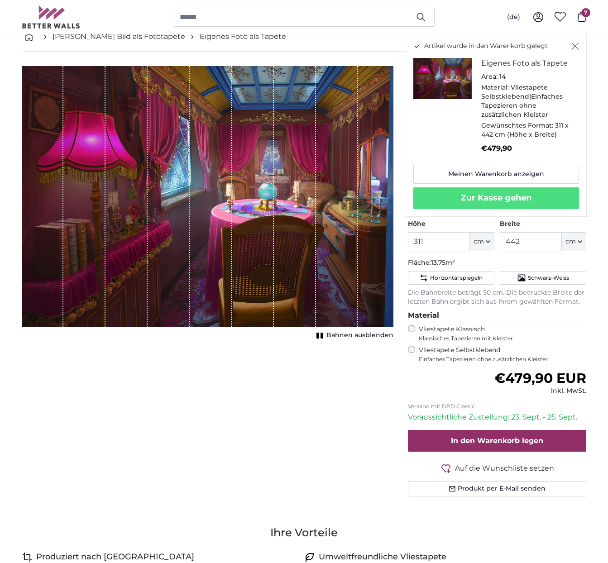
click at [576, 48] on icon "Schließen" at bounding box center [574, 46] width 7 height 7
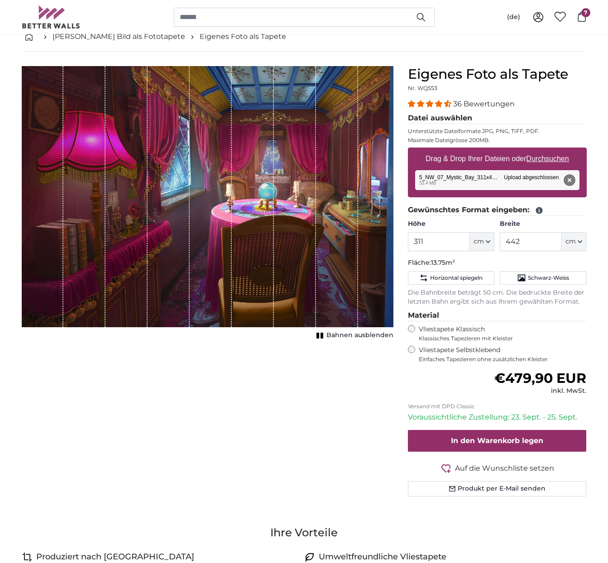
click at [570, 178] on button "Entfernen" at bounding box center [569, 180] width 12 height 12
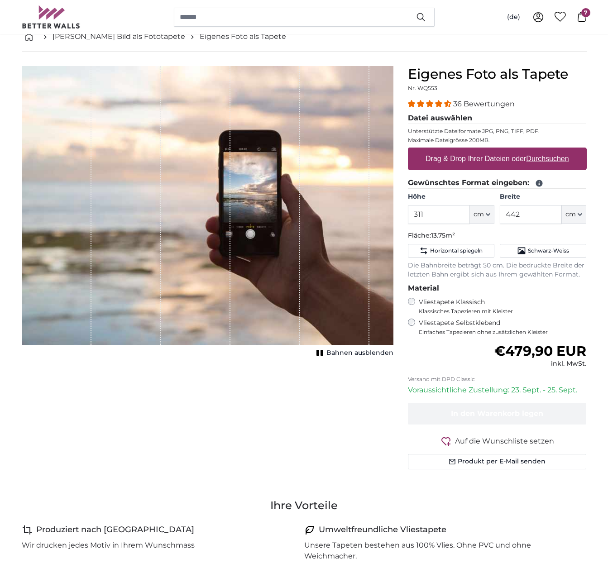
click at [542, 159] on u "Durchsuchen" at bounding box center [547, 159] width 43 height 8
click at [542, 150] on input "Drag & Drop Ihrer Dateien oder Durchsuchen" at bounding box center [497, 149] width 179 height 3
type input "**********"
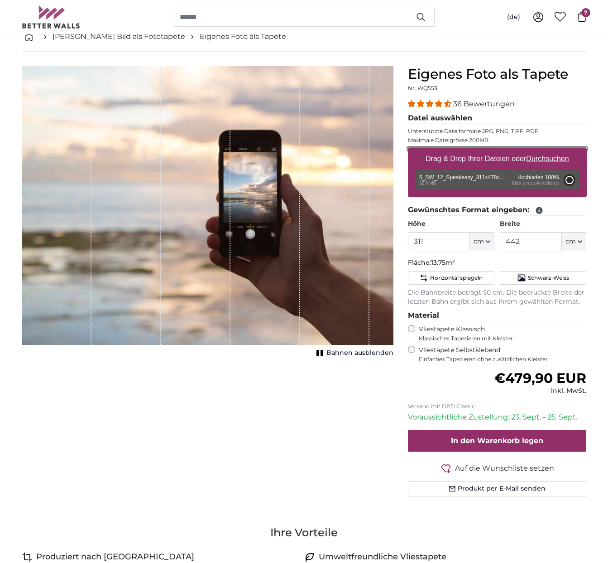
type input "200"
type input "308"
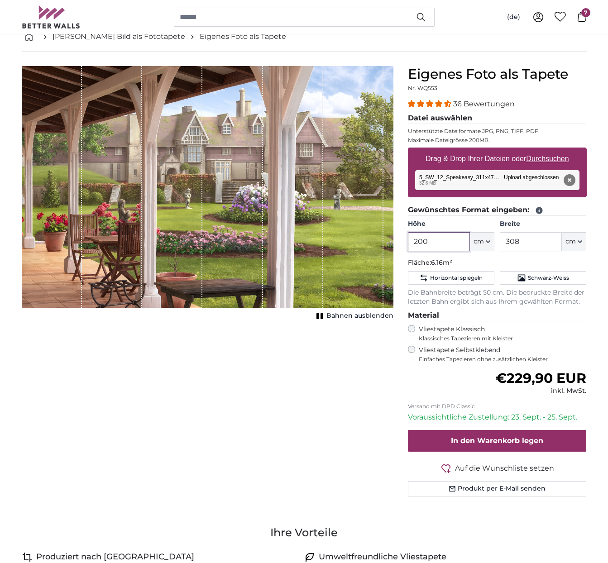
drag, startPoint x: 445, startPoint y: 244, endPoint x: 403, endPoint y: 242, distance: 41.7
click at [403, 242] on div "Eigenes Foto als Tapete Nr. WQ553 36 Bewertungen Datei auswählen Unterstützte D…" at bounding box center [497, 292] width 193 height 452
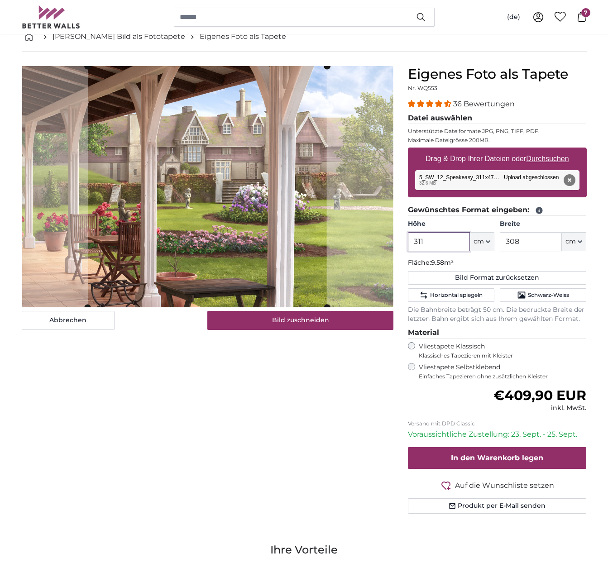
type input "311"
drag, startPoint x: 524, startPoint y: 240, endPoint x: 470, endPoint y: 241, distance: 53.9
click at [470, 241] on div "Höhe 311 ft cm Centimeter (cm) Inches (inch) Feet (ft. in.) Breite 308 ft cm Ce…" at bounding box center [497, 236] width 179 height 32
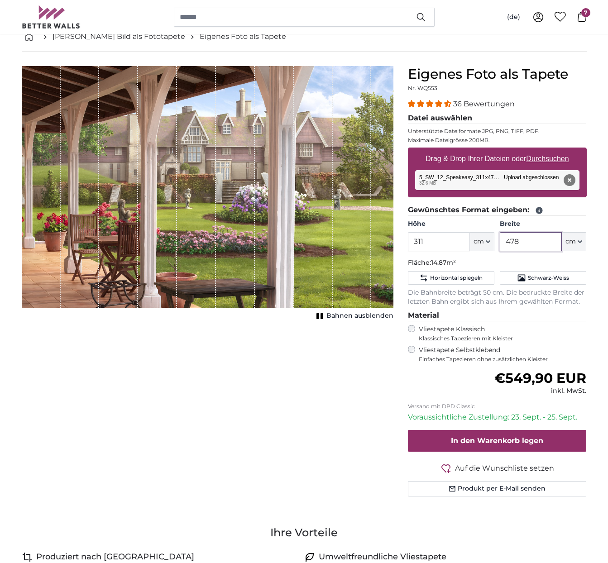
type input "478"
click at [388, 386] on div "Abbrechen Bild zuschneiden Bahnen ausblenden" at bounding box center [207, 292] width 386 height 452
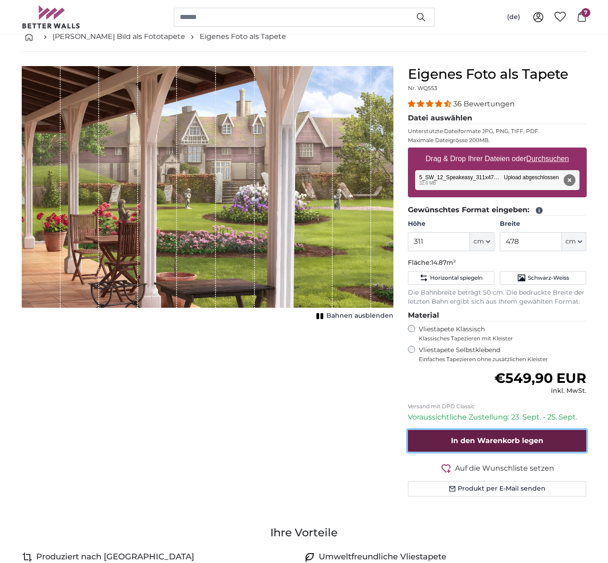
click at [506, 440] on span "In den Warenkorb legen" at bounding box center [497, 440] width 92 height 9
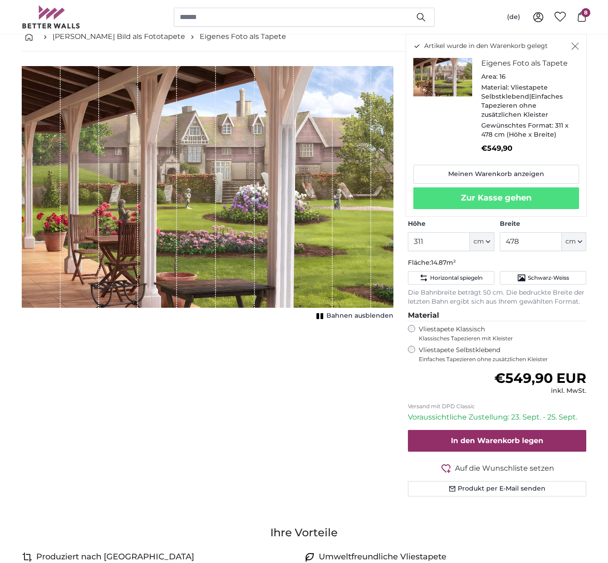
click at [576, 48] on icon "Schließen" at bounding box center [575, 46] width 8 height 7
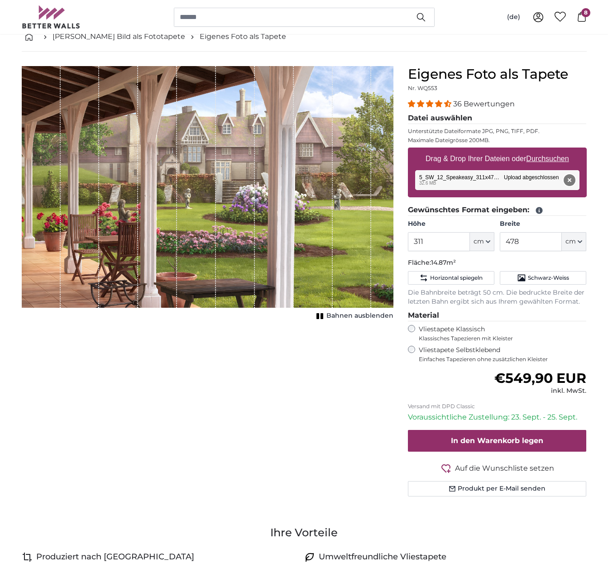
click at [567, 179] on button "Entfernen" at bounding box center [569, 180] width 12 height 12
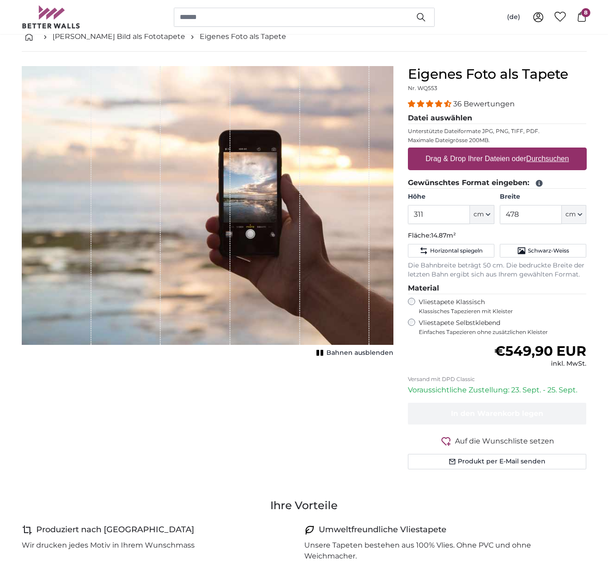
click at [537, 158] on u "Durchsuchen" at bounding box center [547, 159] width 43 height 8
click at [537, 150] on input "Drag & Drop Ihrer Dateien oder Durchsuchen" at bounding box center [497, 149] width 179 height 3
type input "**********"
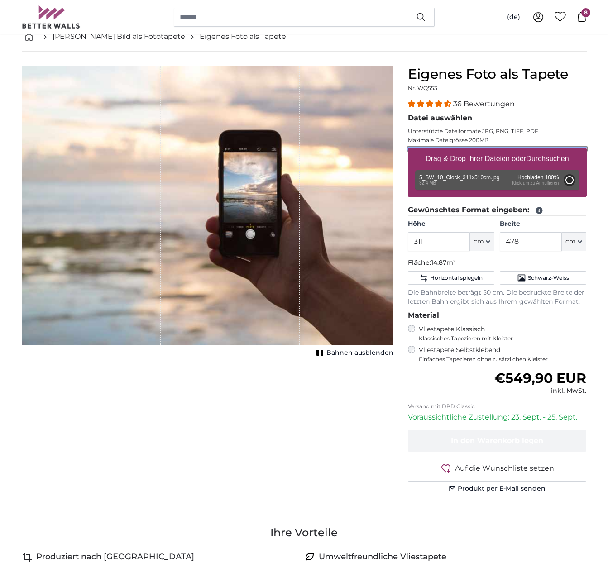
type input "200"
type input "330"
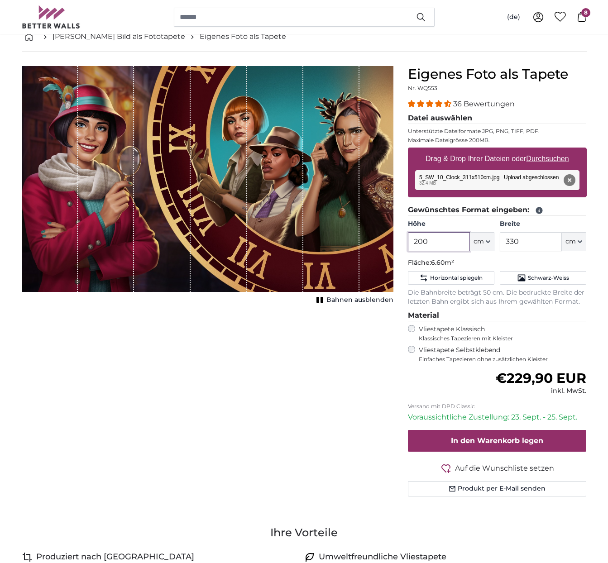
drag, startPoint x: 443, startPoint y: 248, endPoint x: 411, endPoint y: 244, distance: 32.9
click at [411, 244] on input "200" at bounding box center [439, 241] width 62 height 19
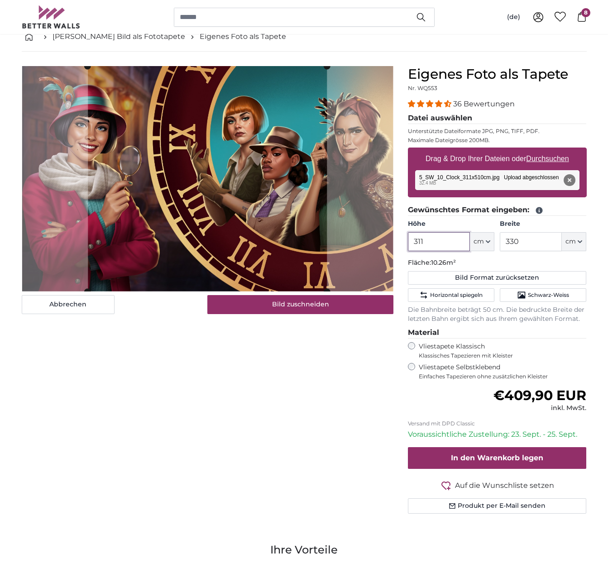
type input "311"
click at [525, 244] on input "330" at bounding box center [531, 241] width 62 height 19
drag, startPoint x: 525, startPoint y: 242, endPoint x: 482, endPoint y: 240, distance: 43.1
click at [482, 240] on div "Höhe 311 ft cm Centimeter (cm) Inches (inch) Feet (ft. in.) Breite 330 ft cm Ce…" at bounding box center [497, 236] width 179 height 32
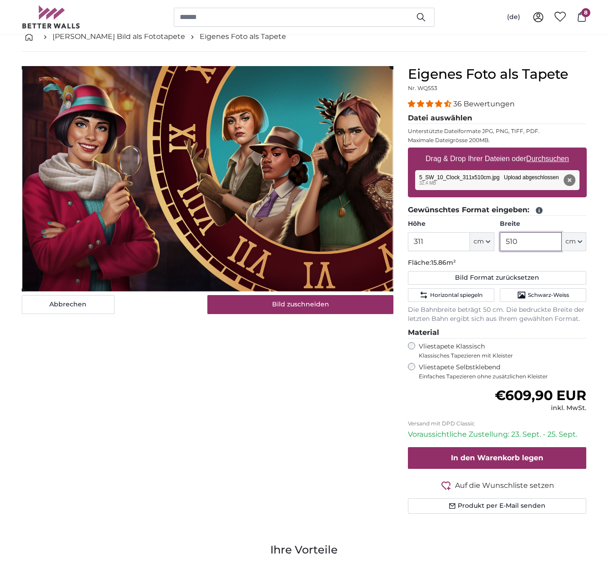
type input "510"
click at [332, 390] on div "Abbrechen Bild zuschneiden Bahnen ausblenden" at bounding box center [207, 301] width 386 height 470
